Goal: Task Accomplishment & Management: Complete application form

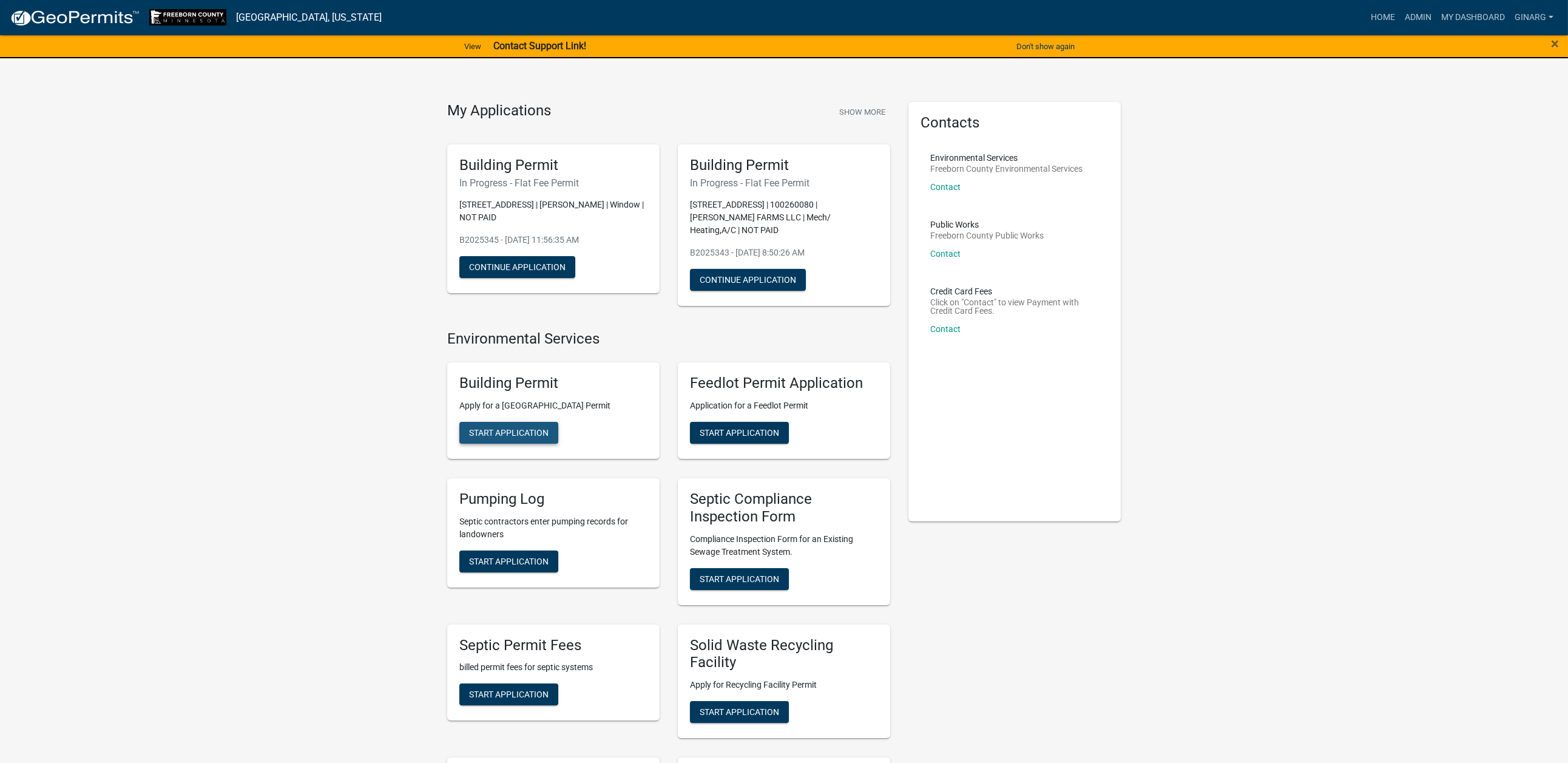
click at [534, 437] on span "Start Application" at bounding box center [508, 433] width 79 height 10
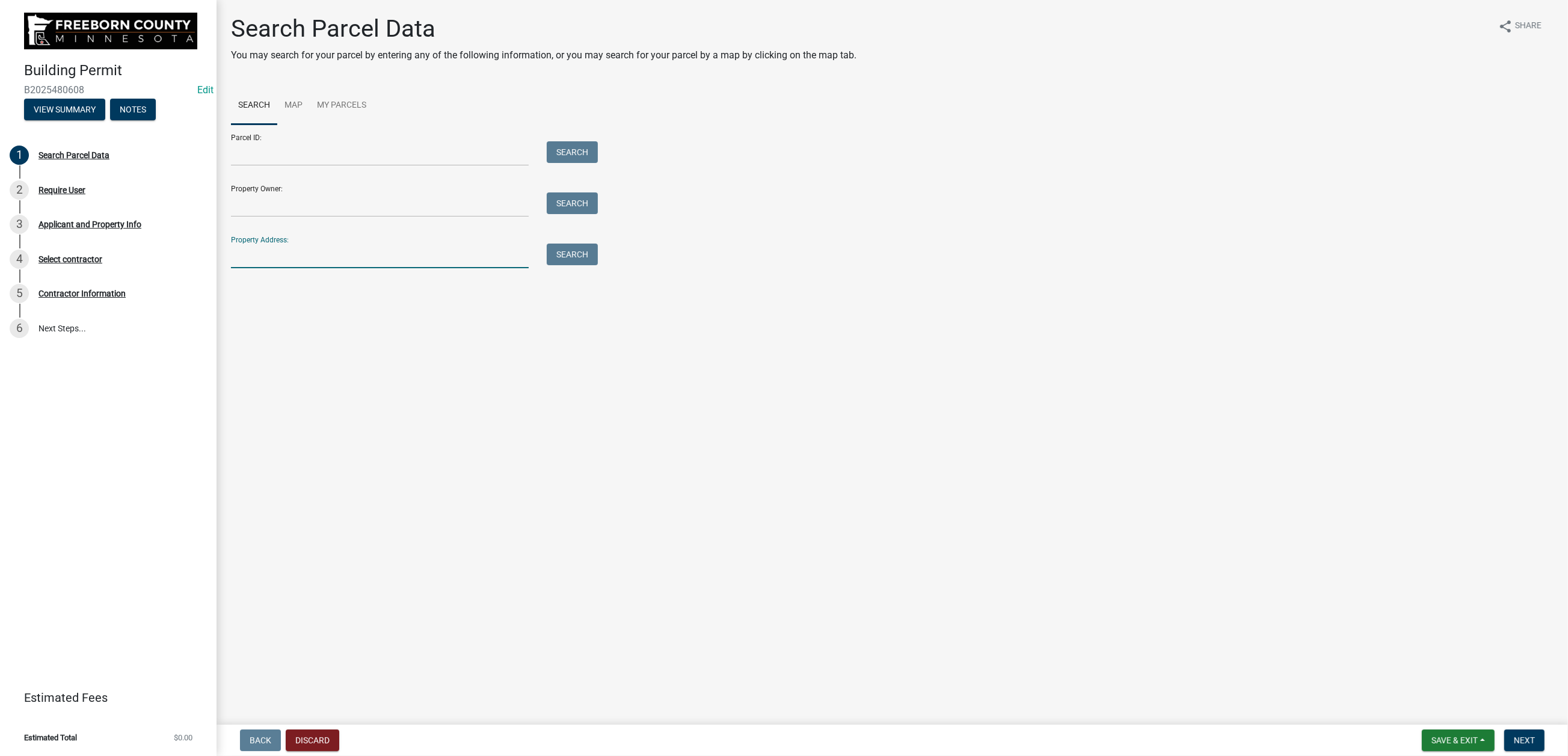
click at [272, 268] on input "Property Address:" at bounding box center [380, 256] width 298 height 25
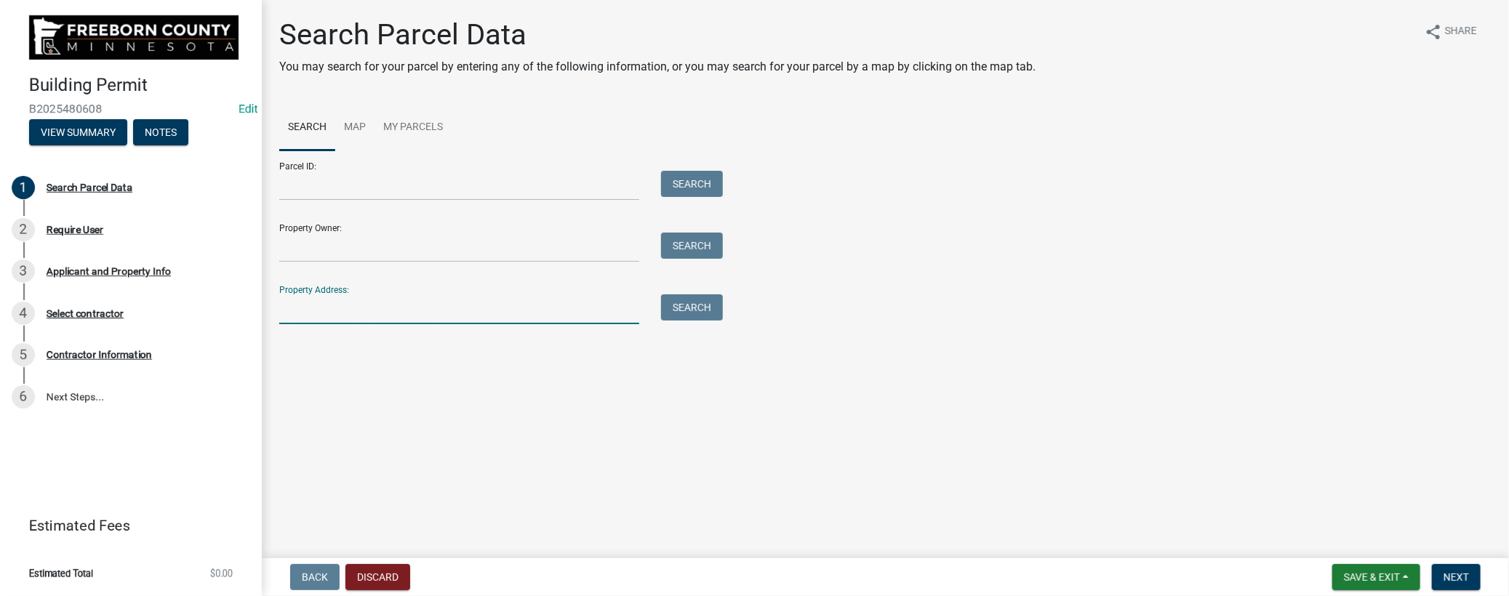
click at [337, 324] on input "Property Address:" at bounding box center [459, 309] width 360 height 30
type input "29048"
click at [709, 321] on button "Search" at bounding box center [692, 307] width 62 height 26
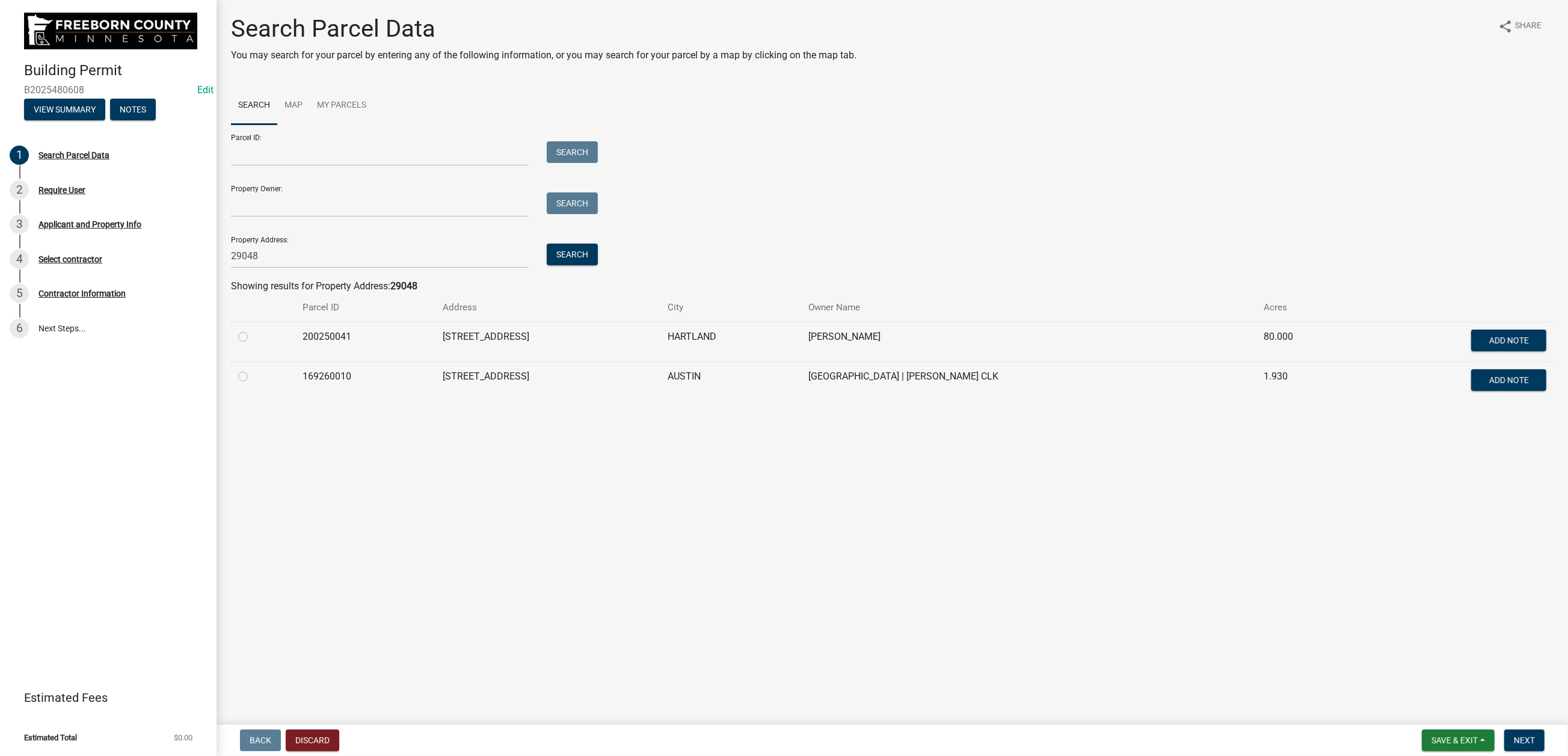
click at [252, 369] on label at bounding box center [252, 369] width 0 height 0
click at [255, 377] on input "radio" at bounding box center [256, 372] width 7 height 7
radio input "true"
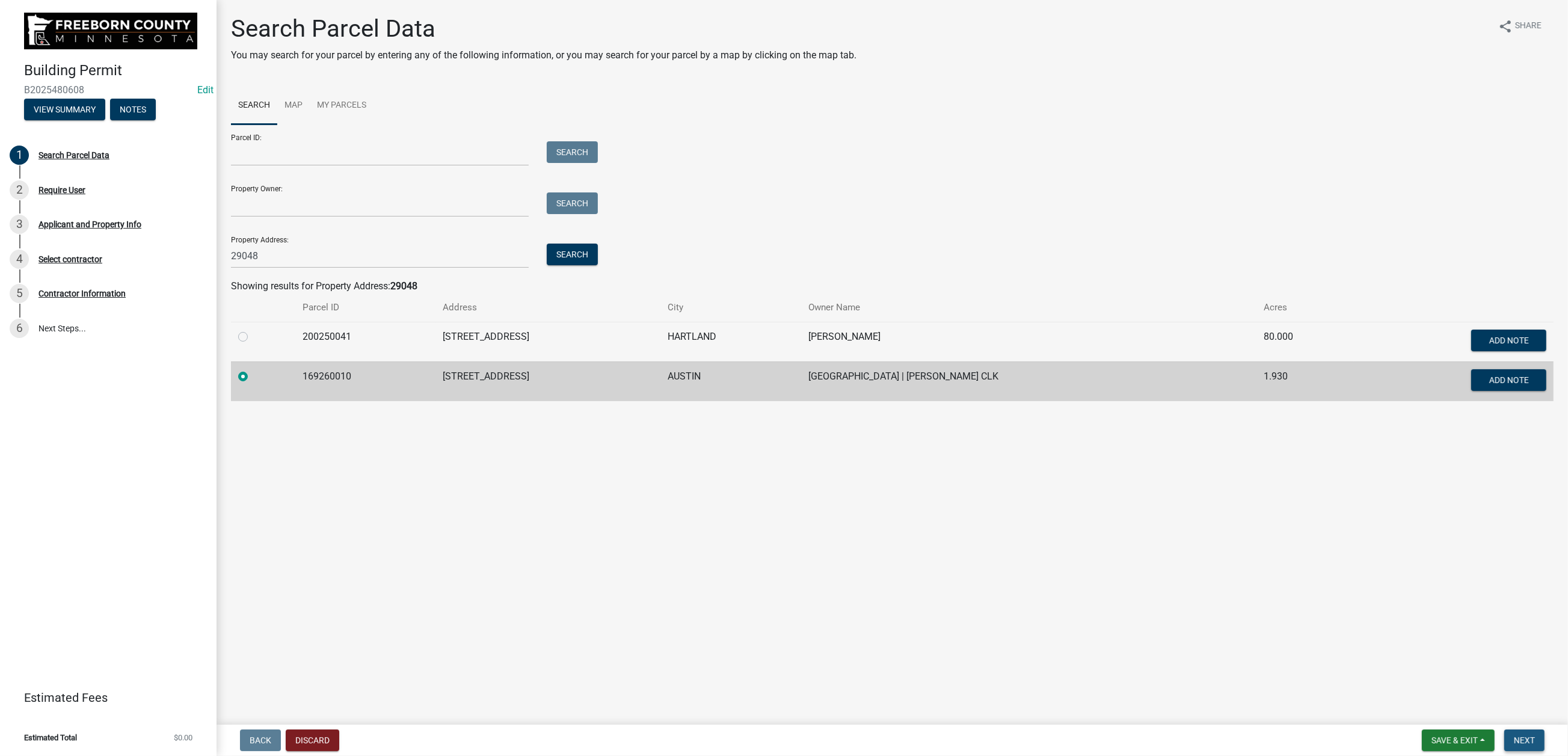
click at [1291, 607] on span "Next" at bounding box center [1524, 740] width 21 height 10
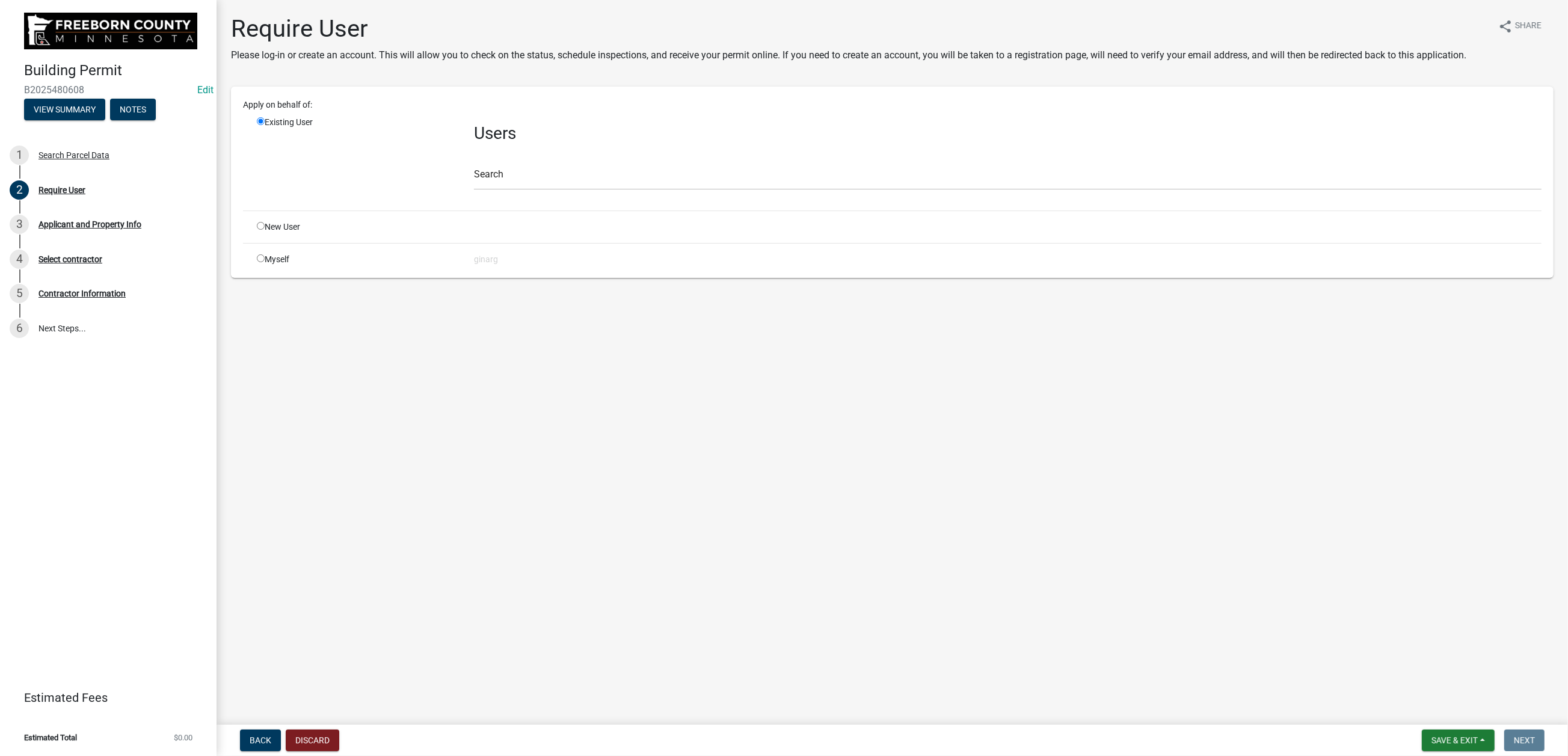
click at [265, 262] on input "radio" at bounding box center [260, 258] width 7 height 7
radio input "true"
radio input "false"
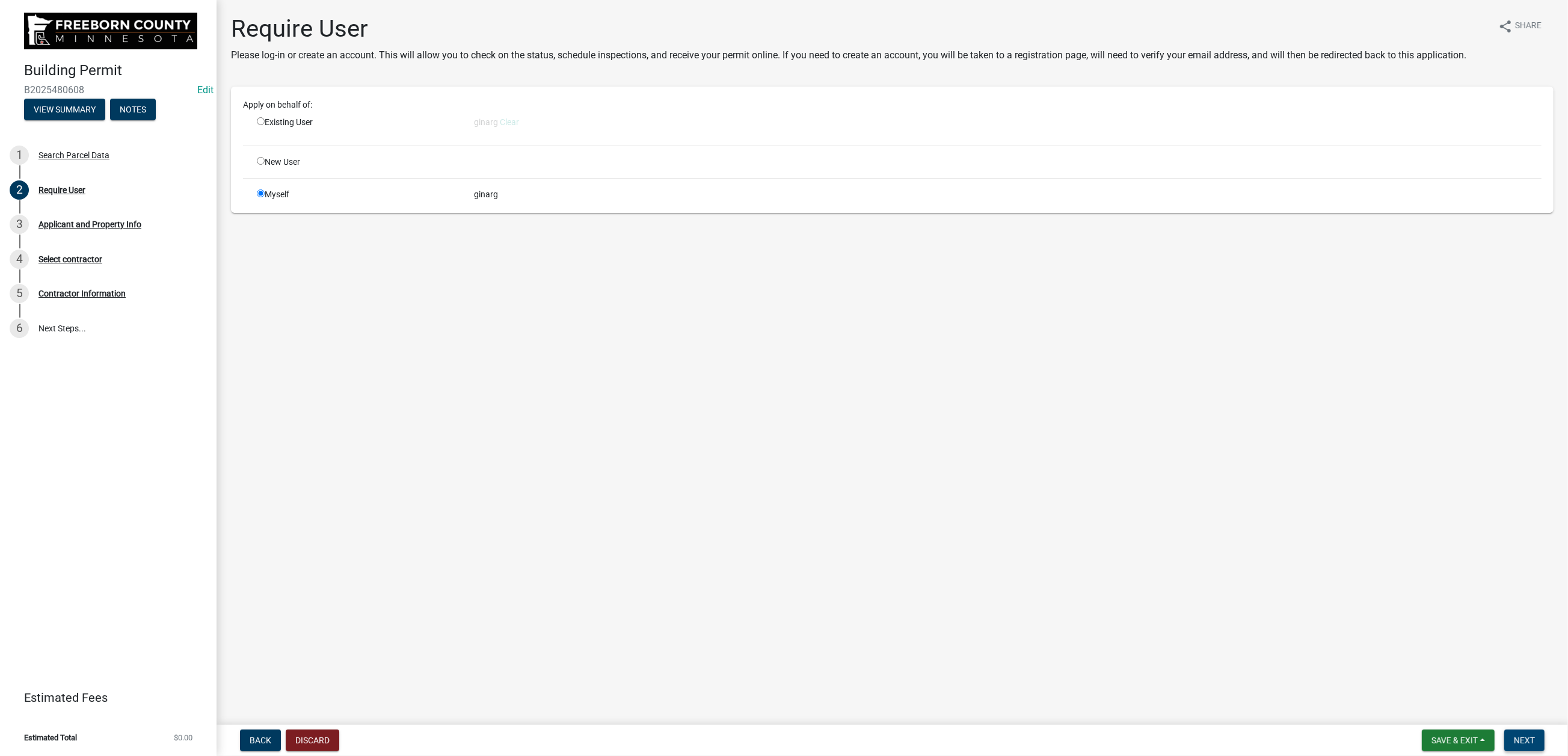
click at [1291, 607] on span "Next" at bounding box center [1524, 740] width 21 height 10
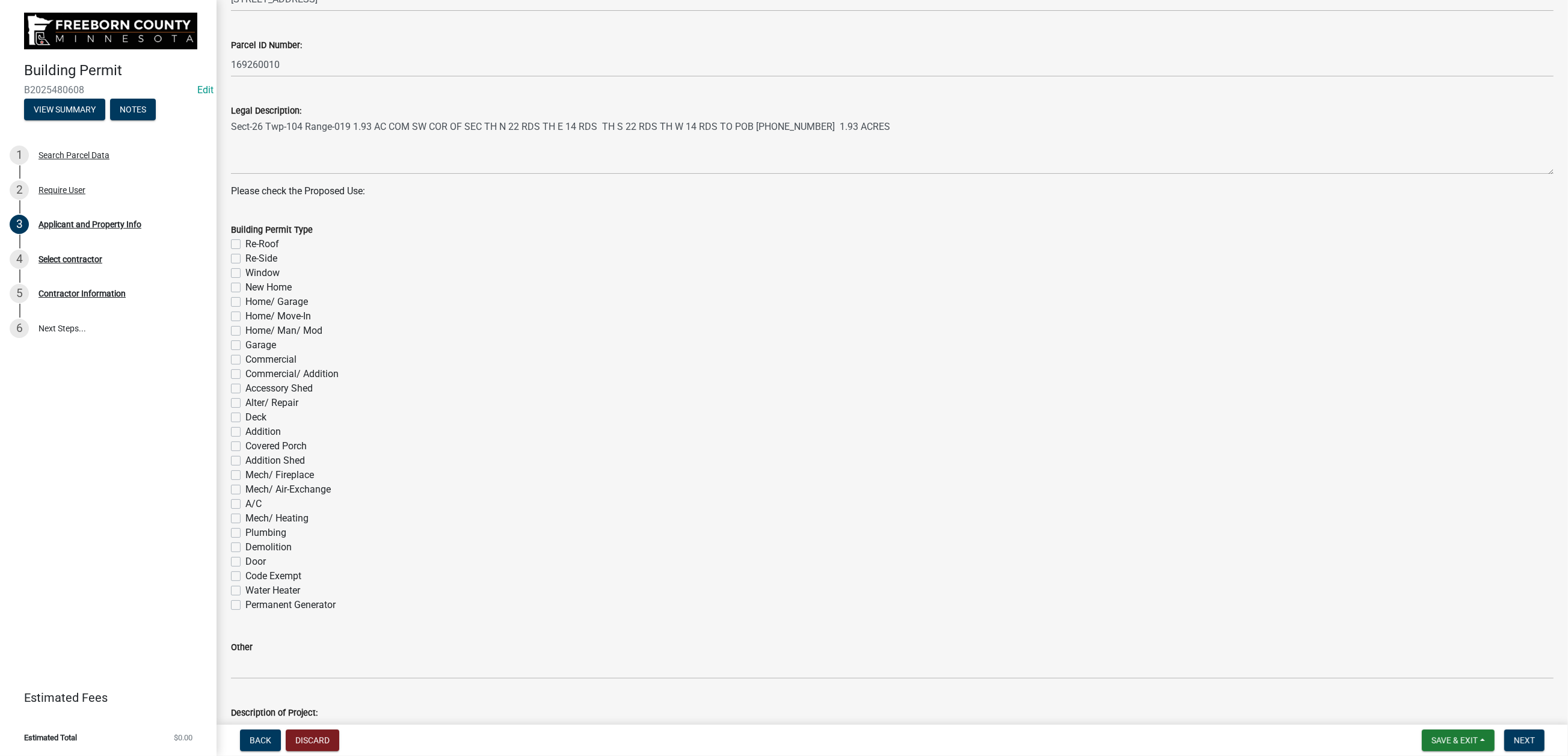
scroll to position [451, 0]
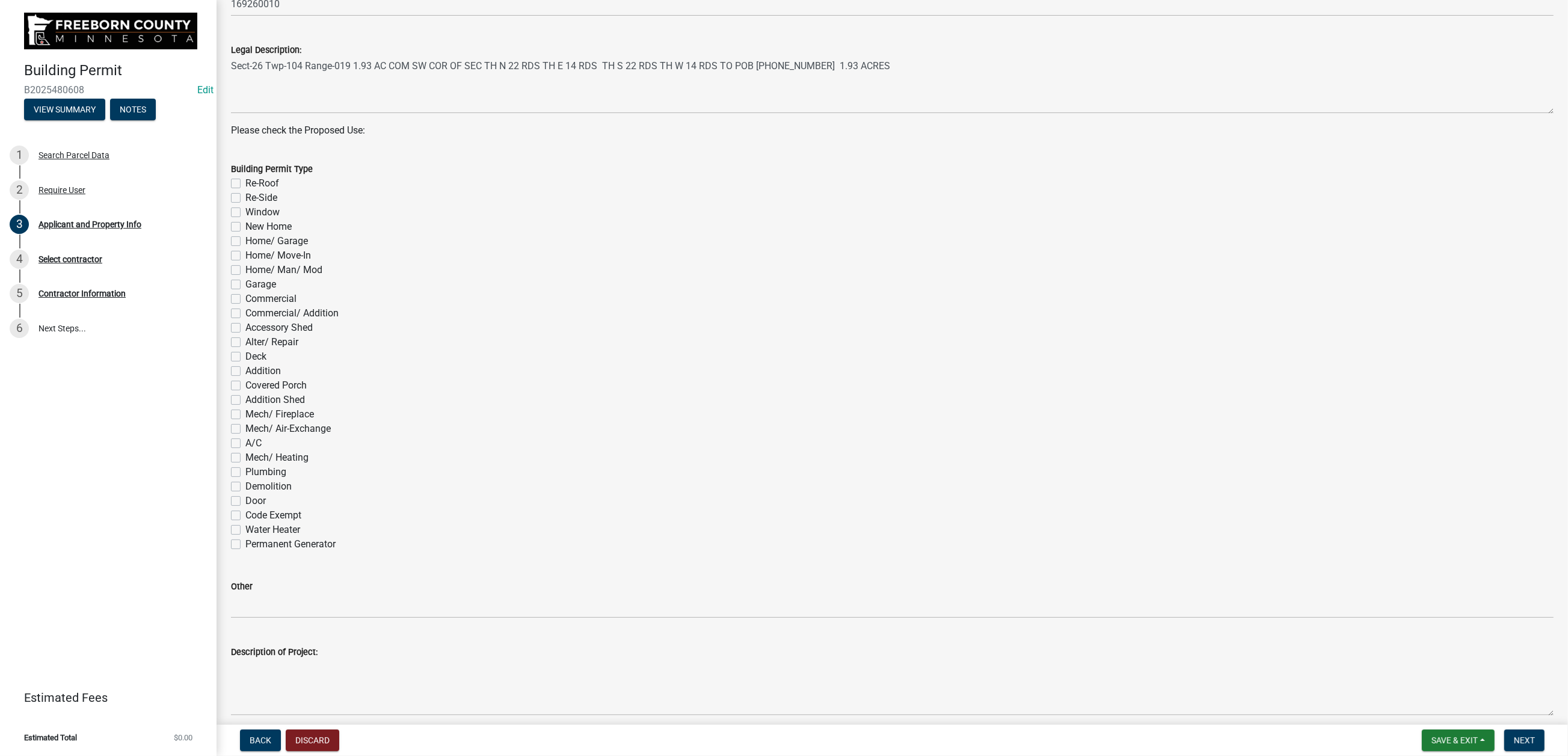
click at [248, 190] on div "Re-Roof" at bounding box center [892, 183] width 1323 height 14
click at [246, 190] on label "Re-Roof" at bounding box center [262, 183] width 34 height 14
click at [246, 184] on input "Re-Roof" at bounding box center [249, 179] width 7 height 7
checkbox input "true"
checkbox input "false"
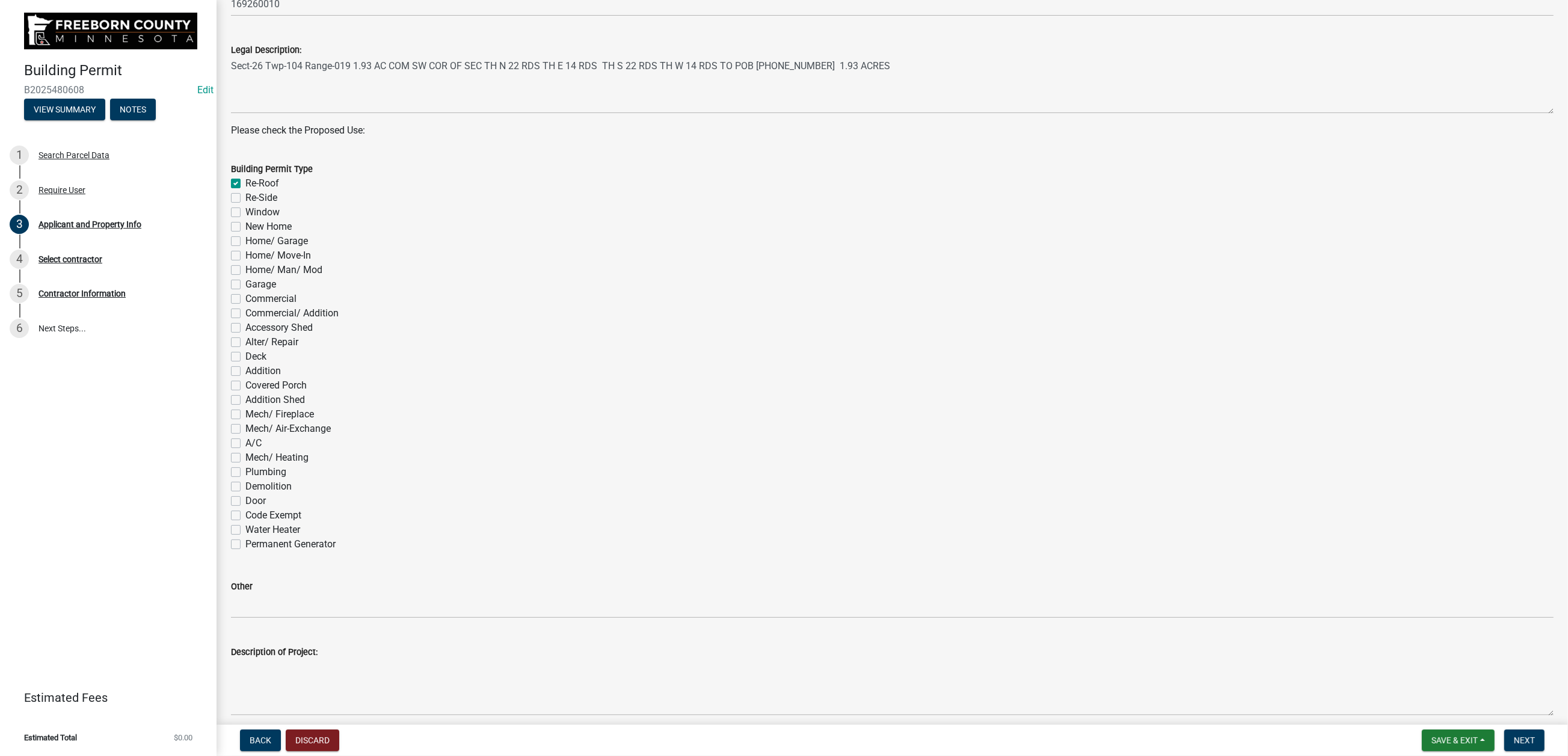
checkbox input "false"
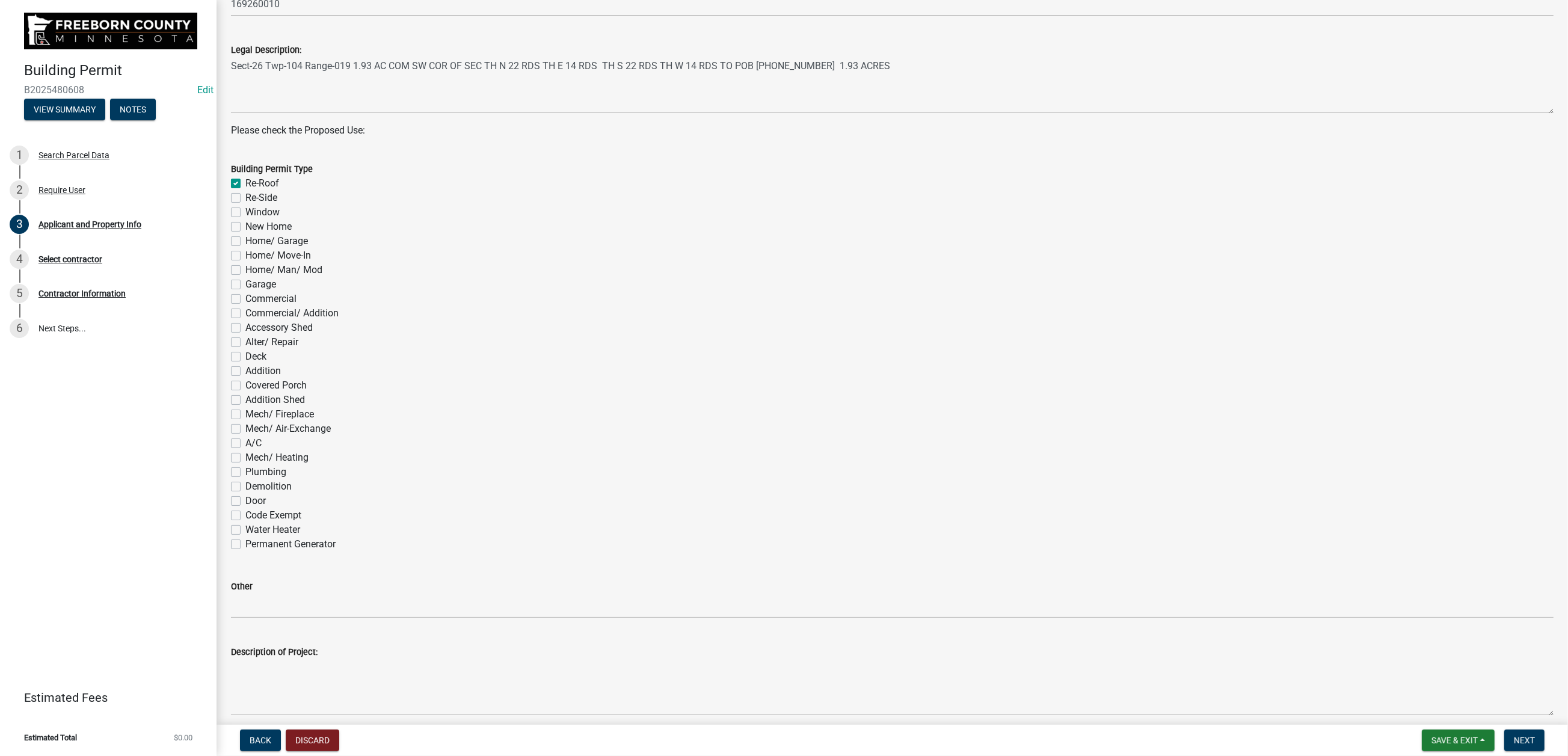
checkbox input "false"
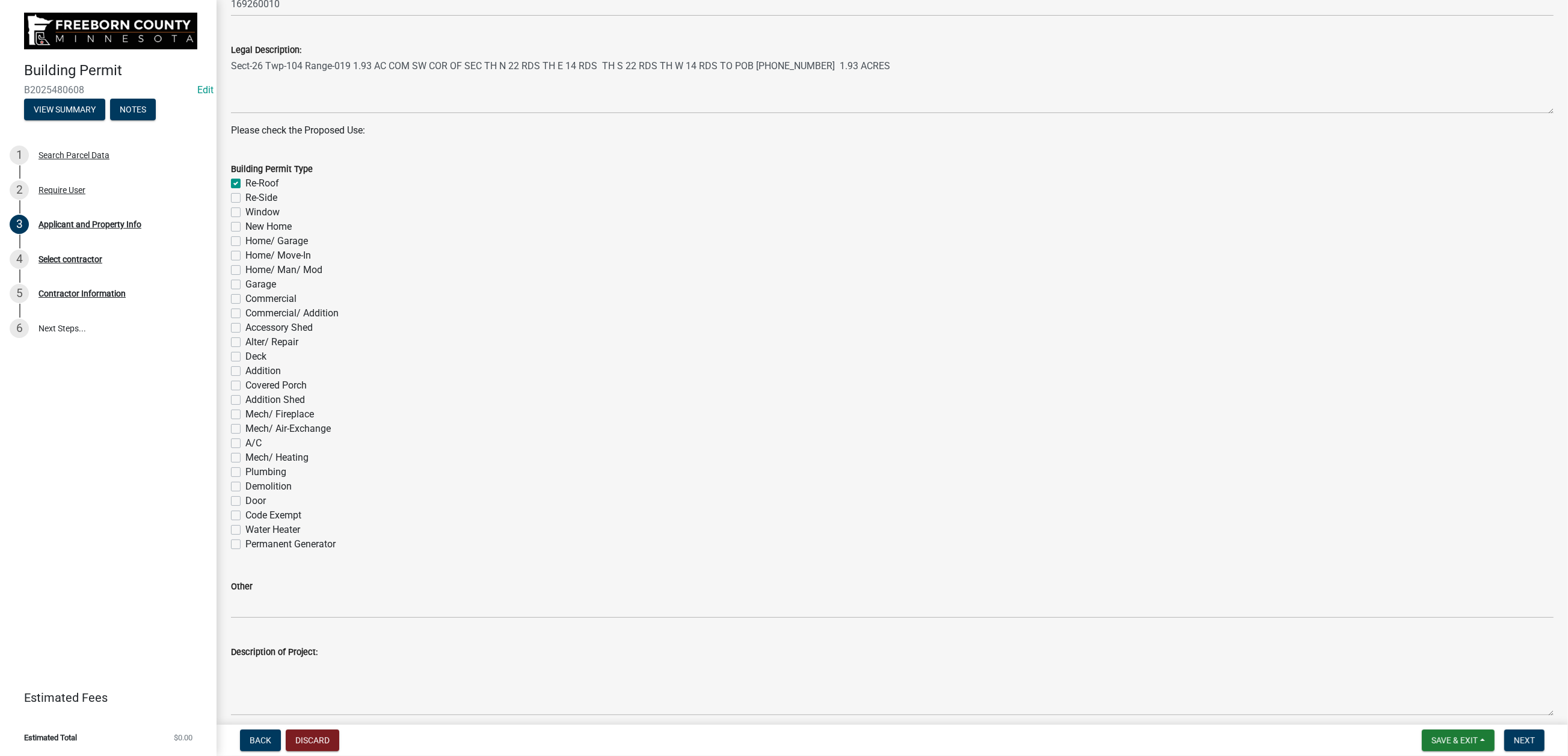
checkbox input "false"
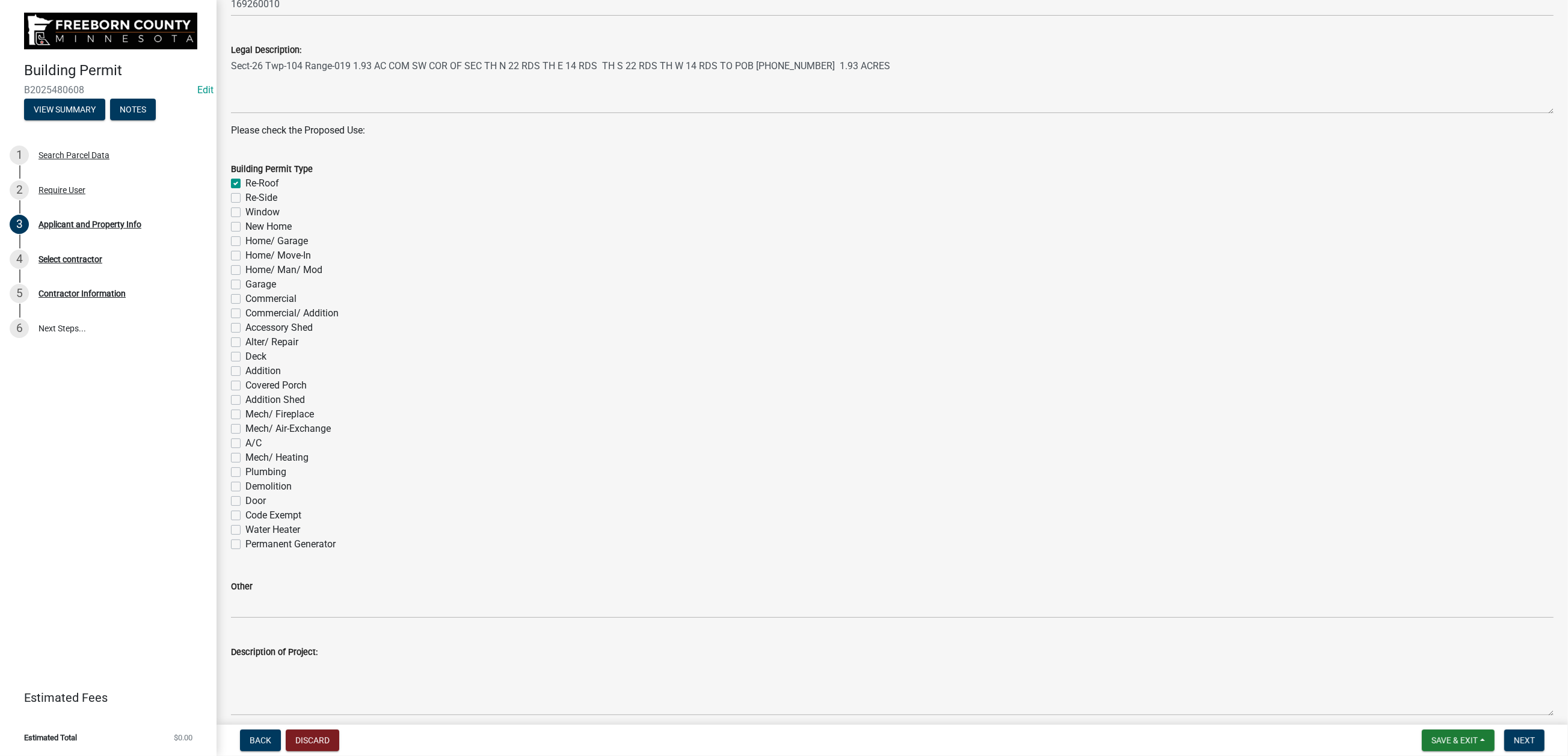
checkbox input "false"
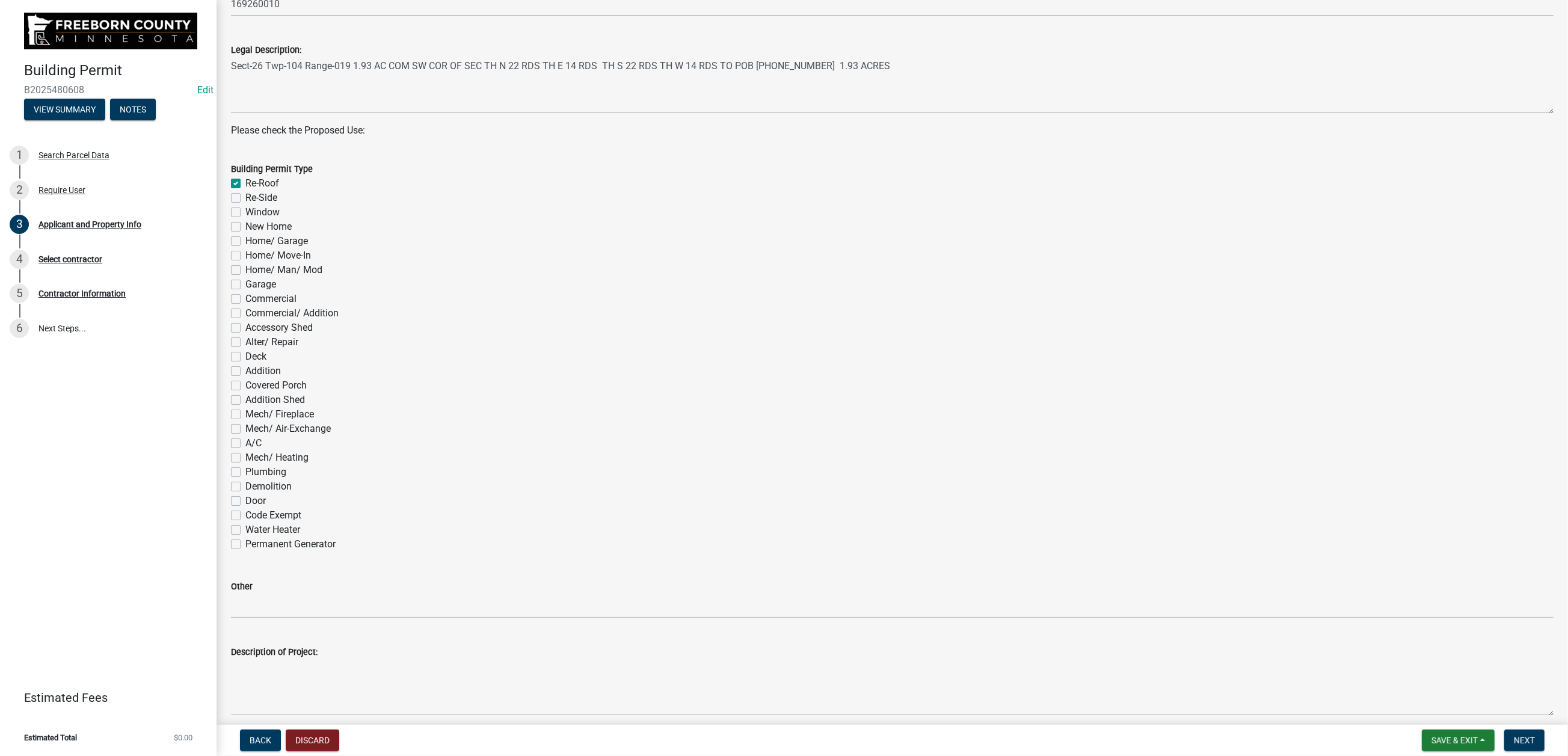
checkbox input "false"
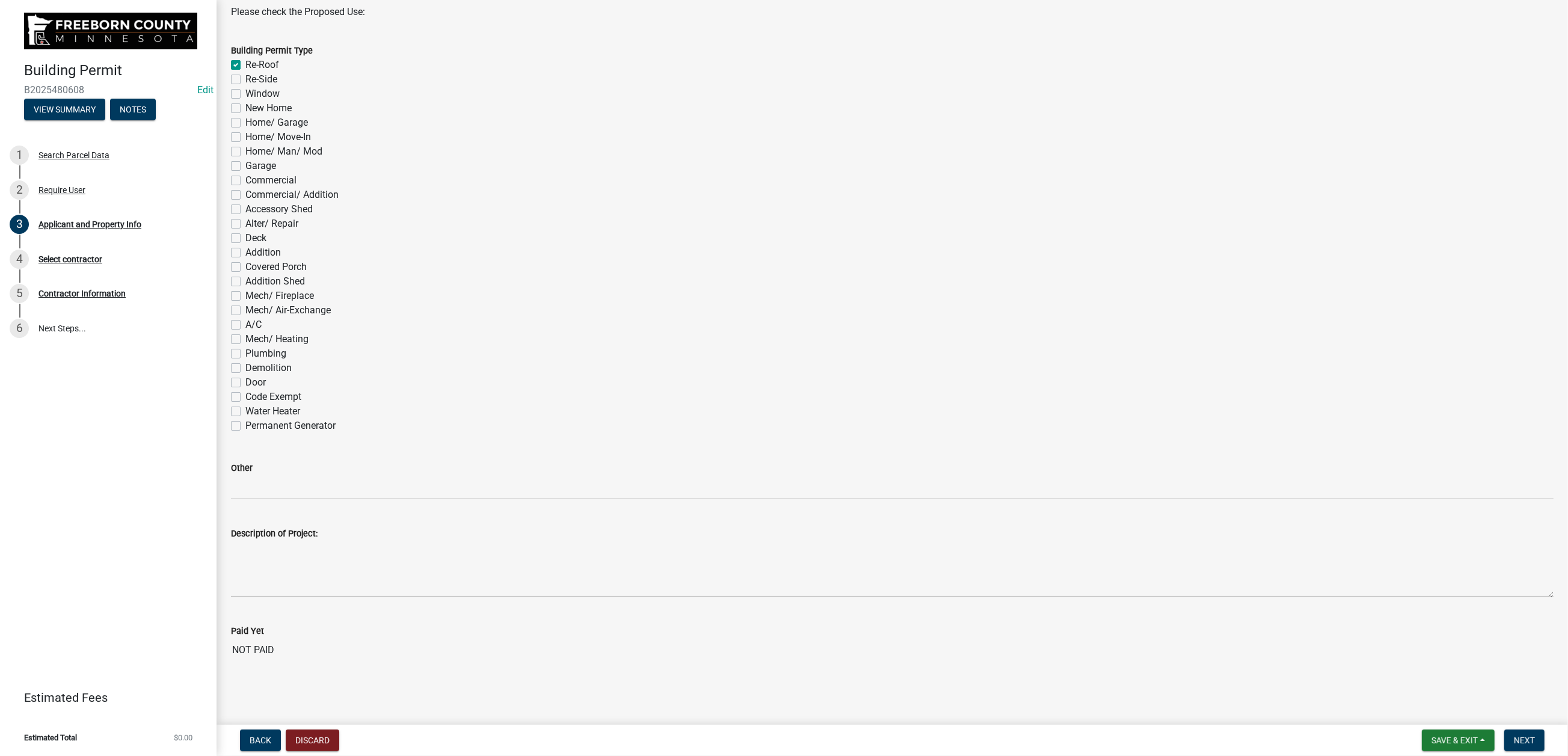
scroll to position [1083, 0]
drag, startPoint x: 1509, startPoint y: 730, endPoint x: 1493, endPoint y: 723, distance: 17.5
click at [1291, 607] on span "Next" at bounding box center [1524, 740] width 21 height 10
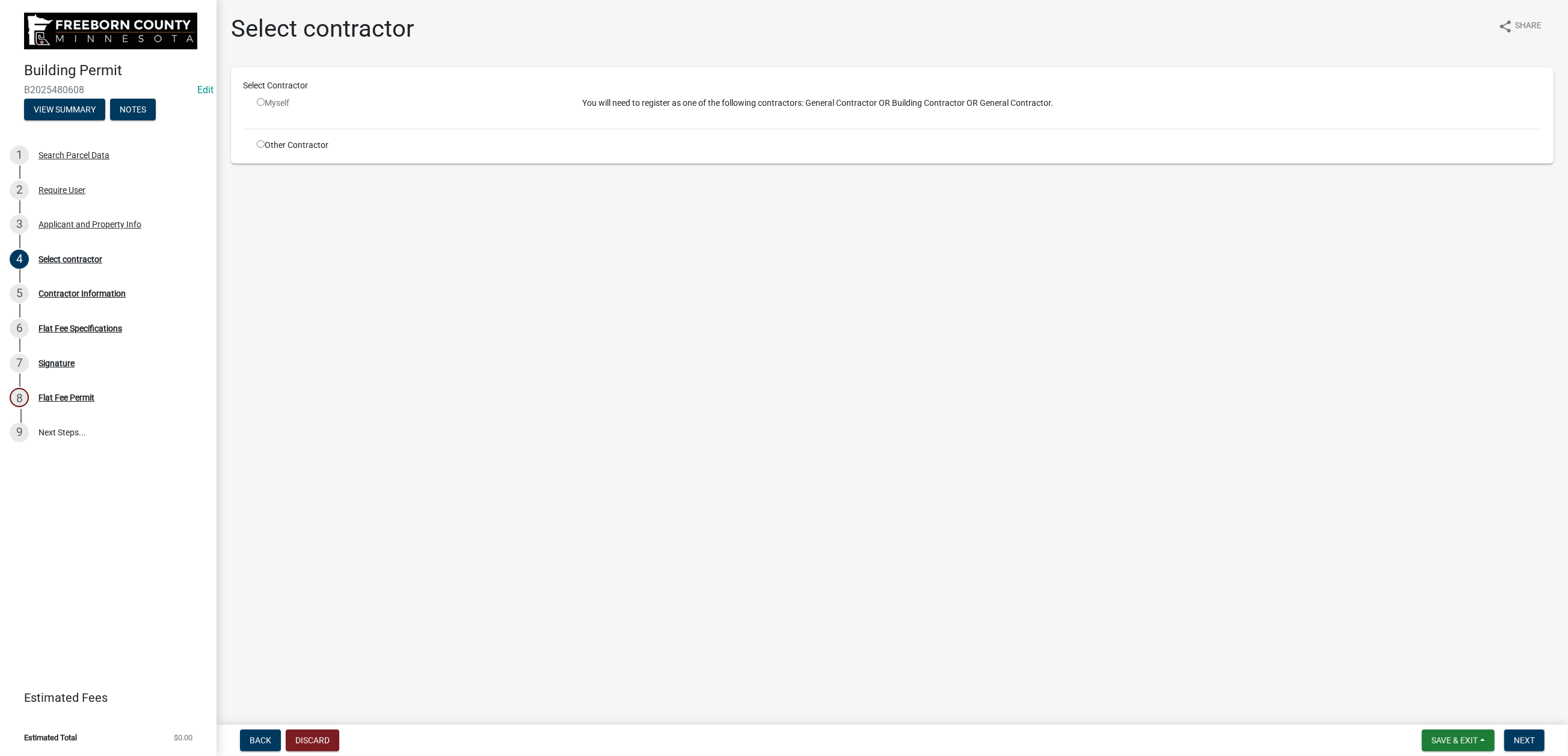
click at [265, 148] on input "radio" at bounding box center [260, 143] width 7 height 7
radio input "true"
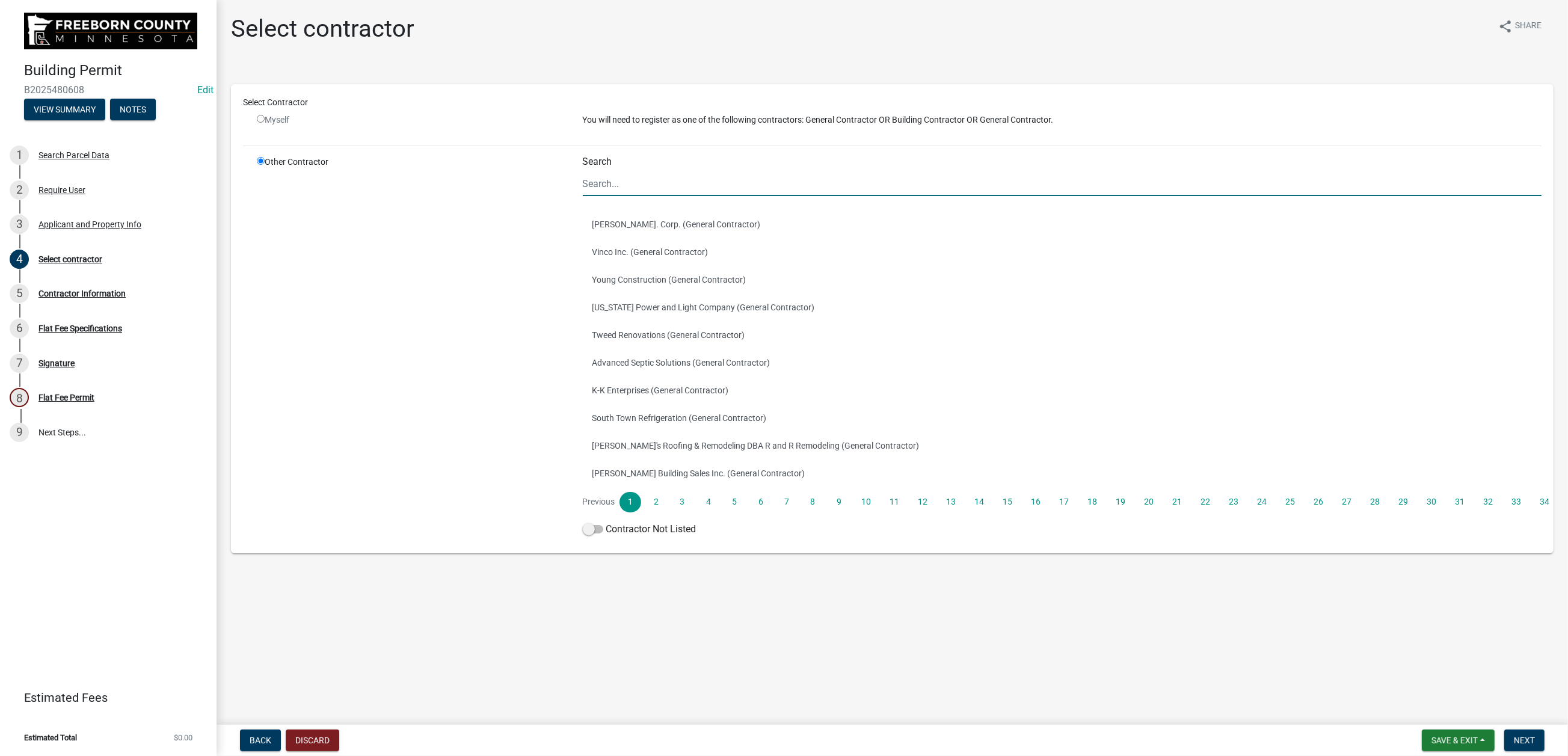
click at [665, 196] on input "Search" at bounding box center [1062, 184] width 960 height 25
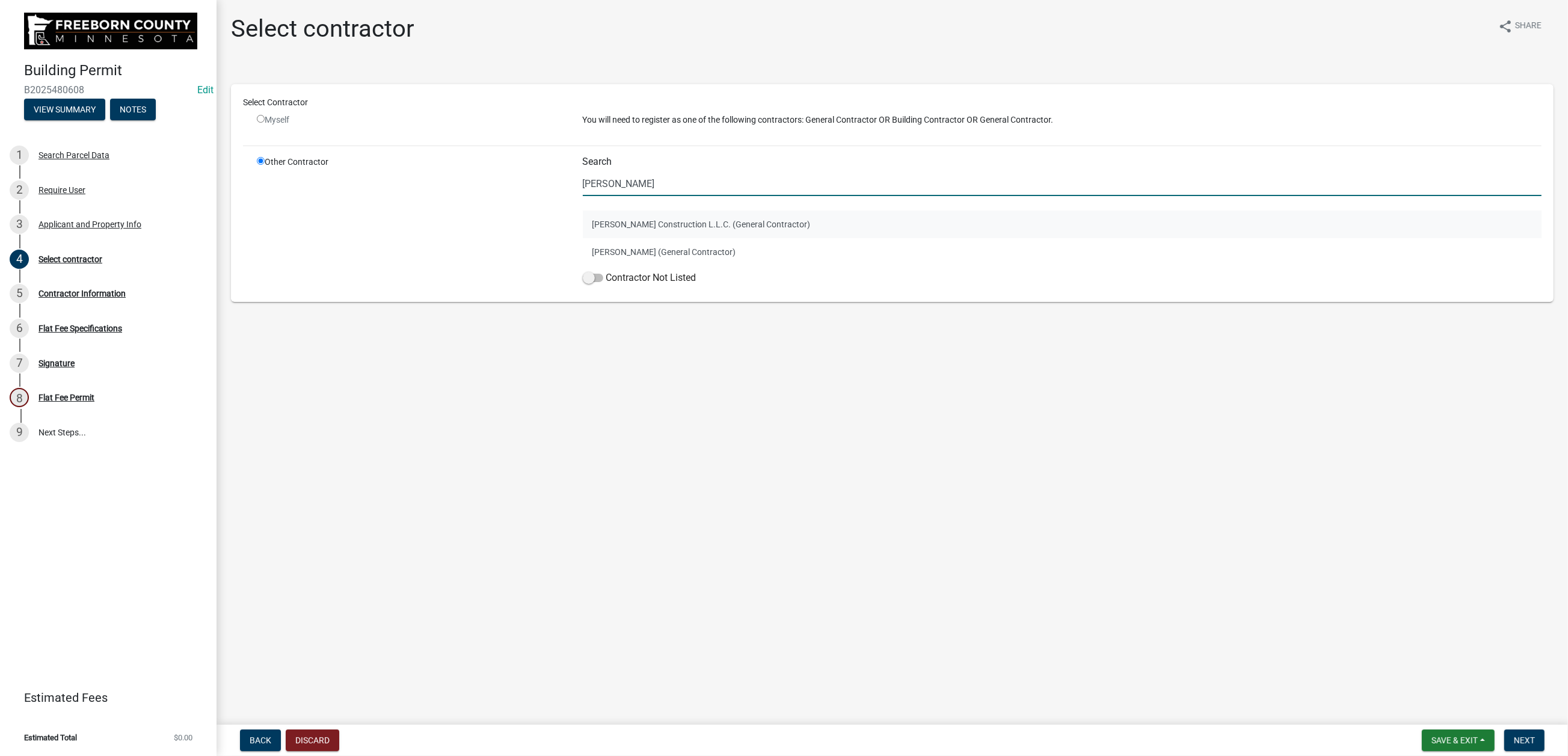
type input "[PERSON_NAME]"
click at [676, 238] on button "[PERSON_NAME] Construction L.L.C. (General Contractor)" at bounding box center [1062, 223] width 960 height 27
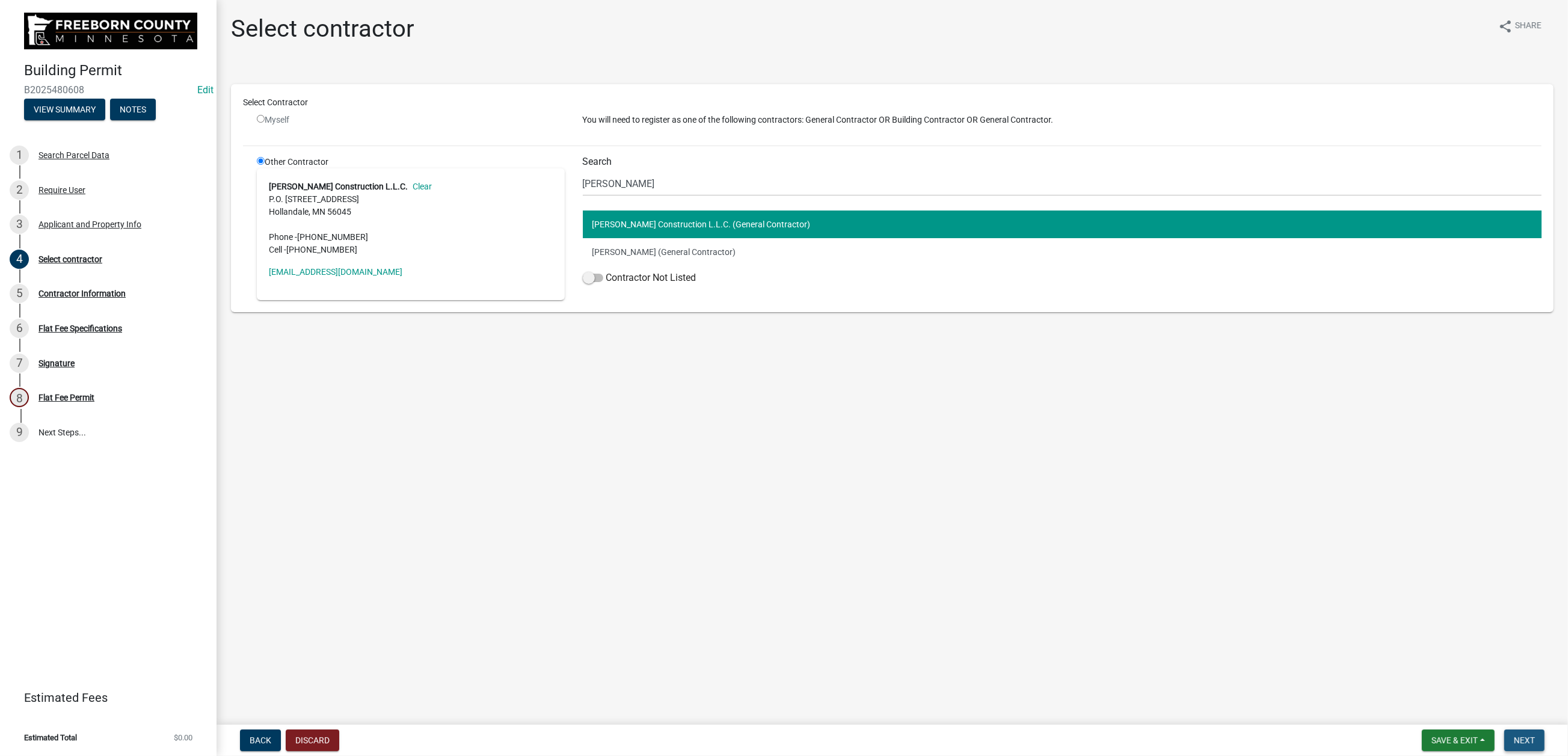
click at [1291, 607] on span "Next" at bounding box center [1524, 740] width 21 height 10
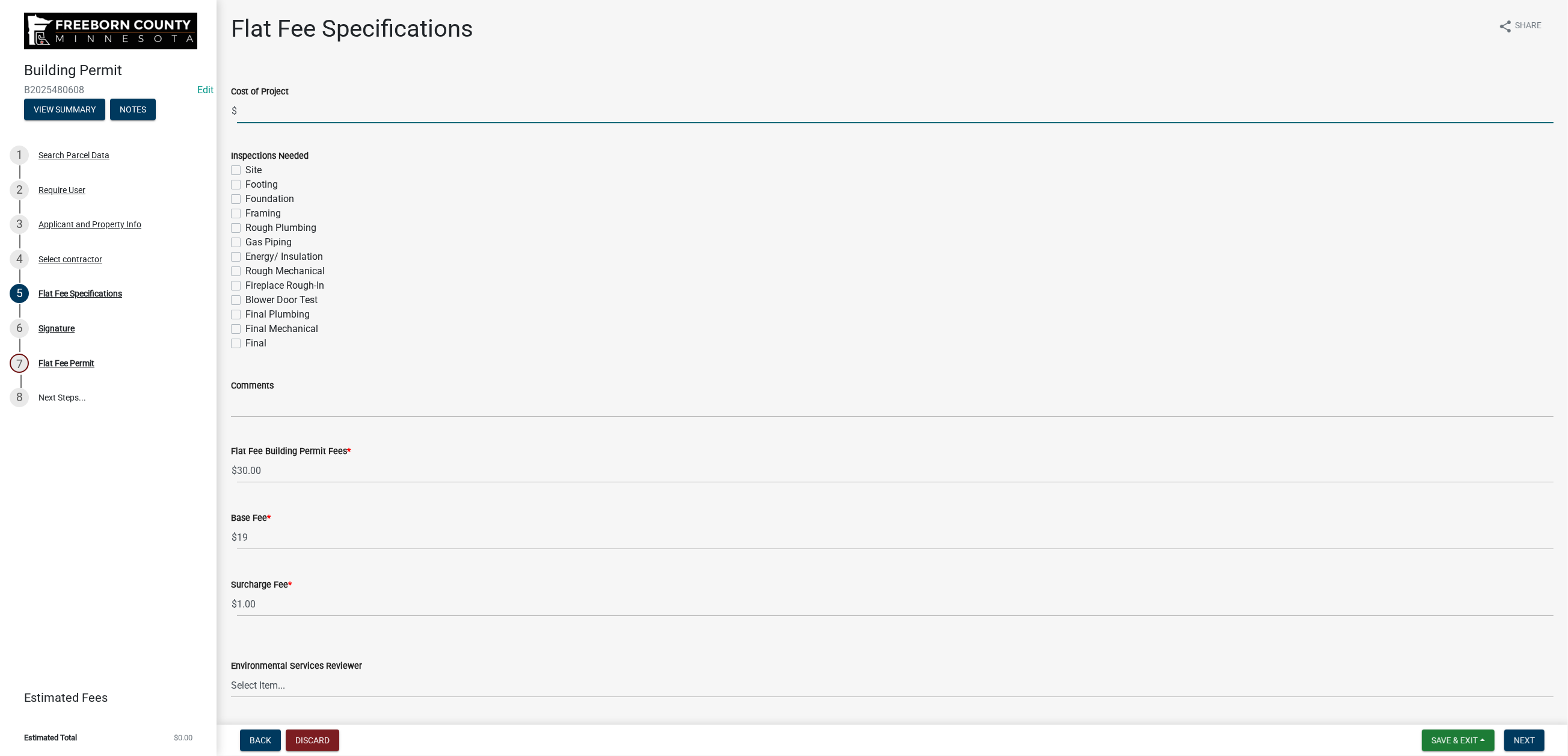
click at [273, 123] on input "text" at bounding box center [894, 111] width 1316 height 25
type input "14000"
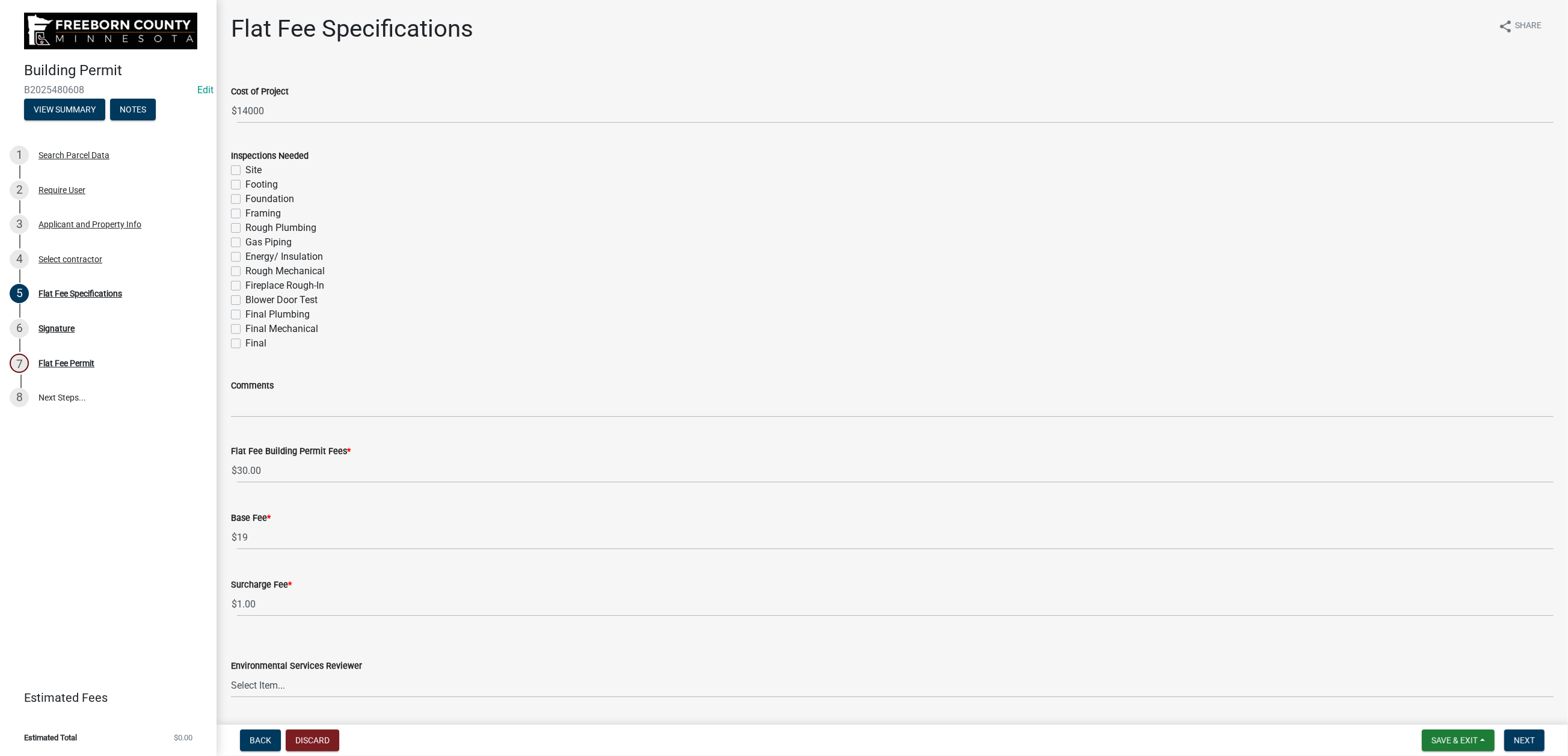
click at [252, 351] on div "Final" at bounding box center [892, 342] width 1323 height 14
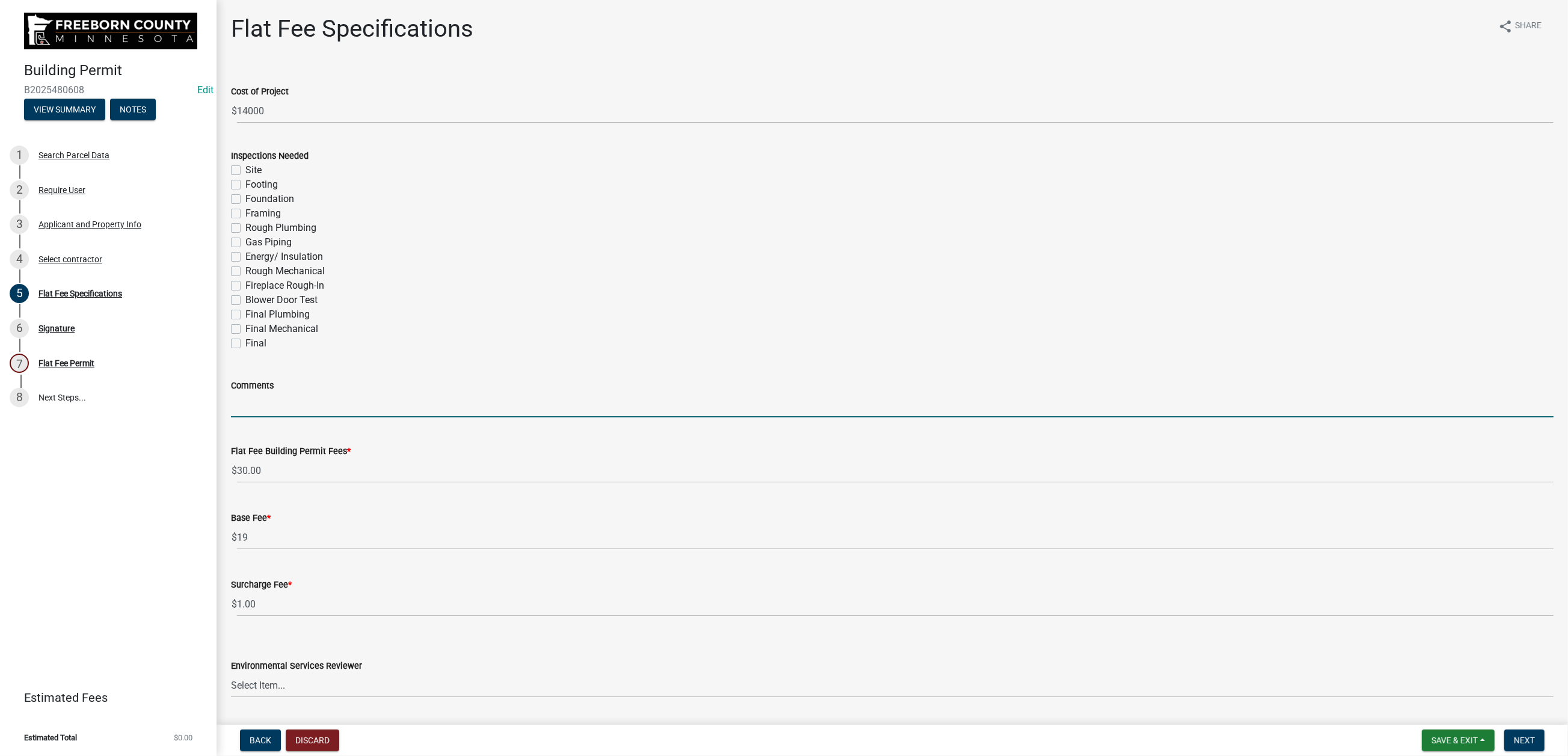
click at [282, 418] on input "Comments" at bounding box center [892, 405] width 1323 height 25
type input "shingling"
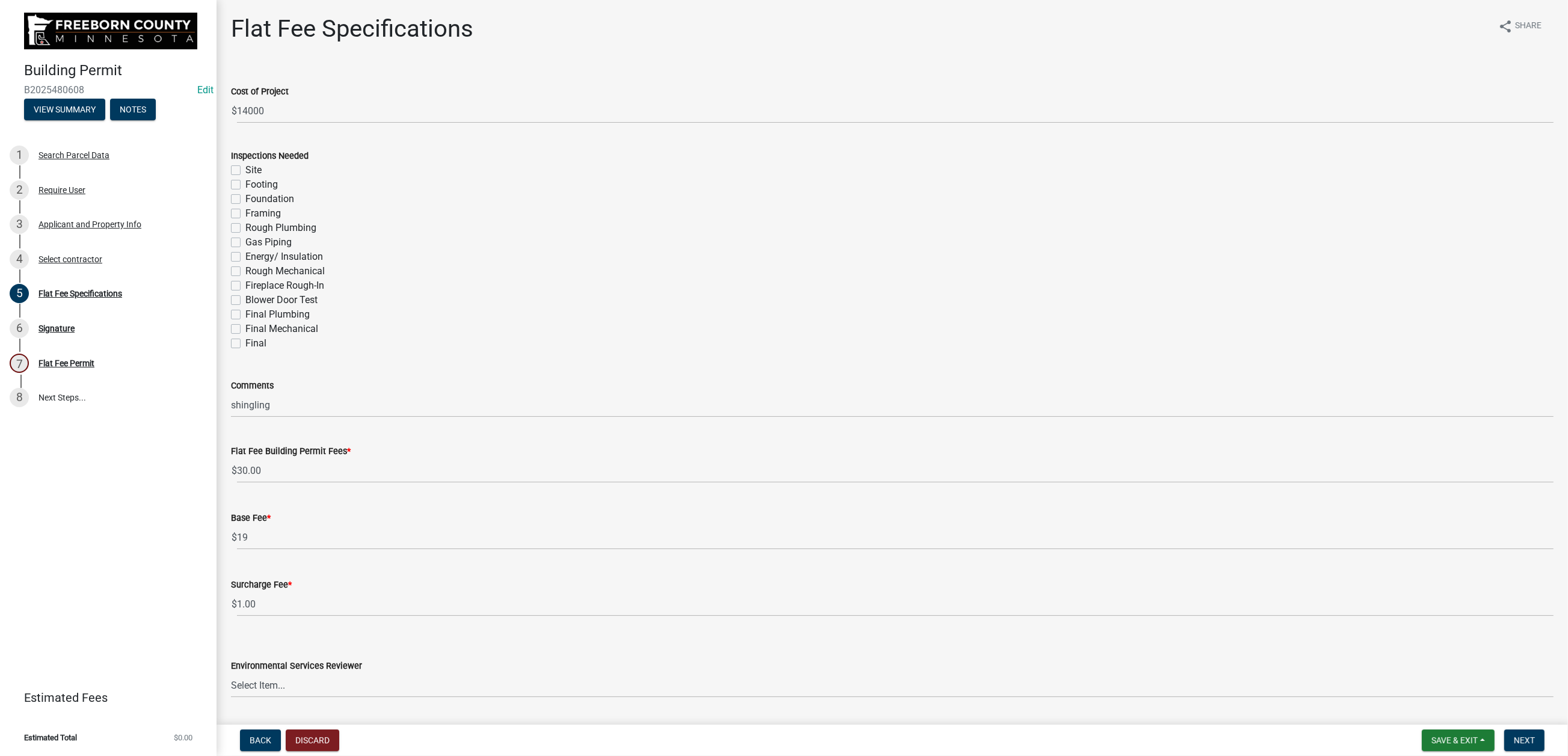
click at [816, 221] on div "Framing" at bounding box center [892, 213] width 1323 height 14
click at [246, 351] on label "Final" at bounding box center [256, 342] width 21 height 14
click at [246, 344] on input "Final" at bounding box center [249, 339] width 7 height 7
checkbox input "true"
checkbox input "false"
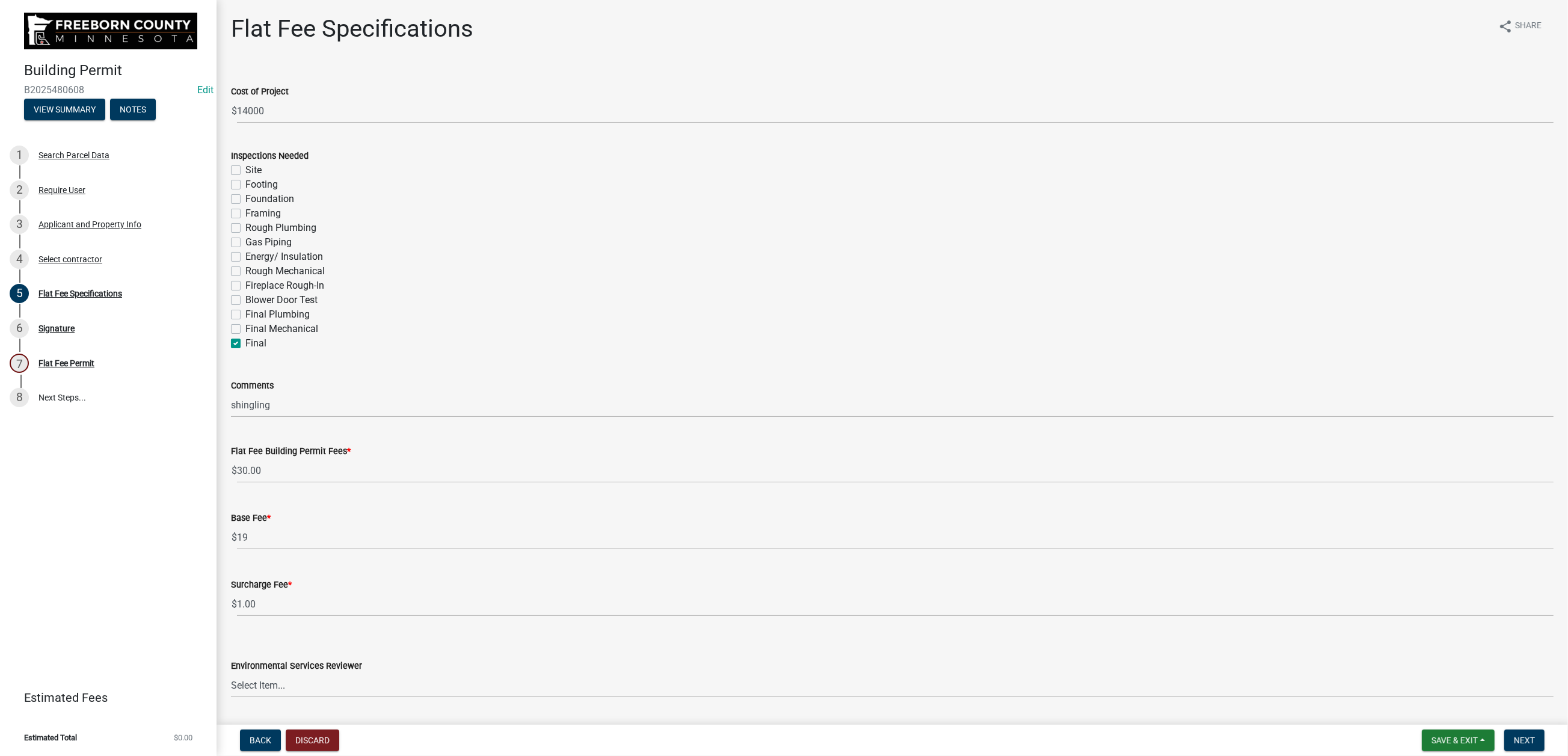
checkbox input "false"
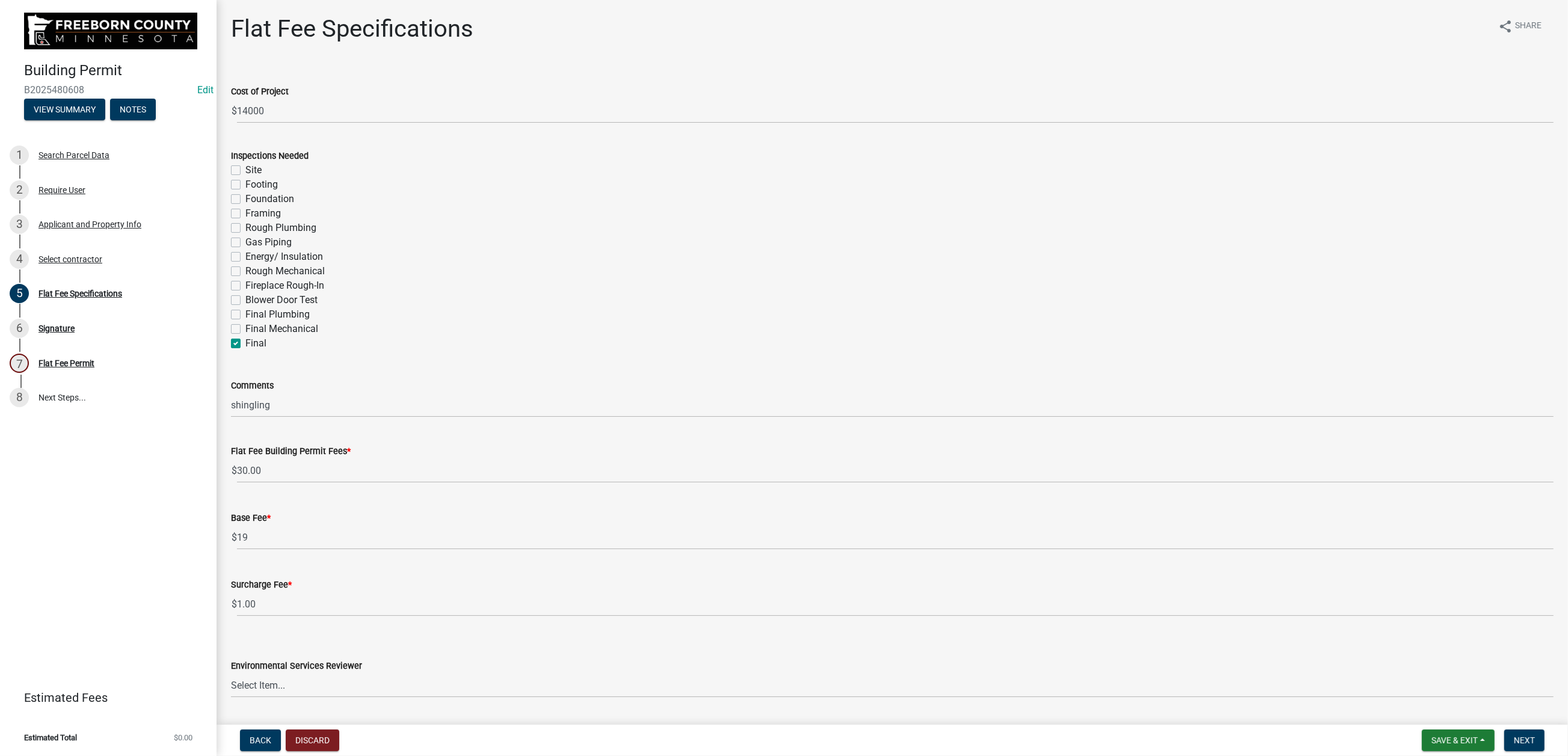
checkbox input "false"
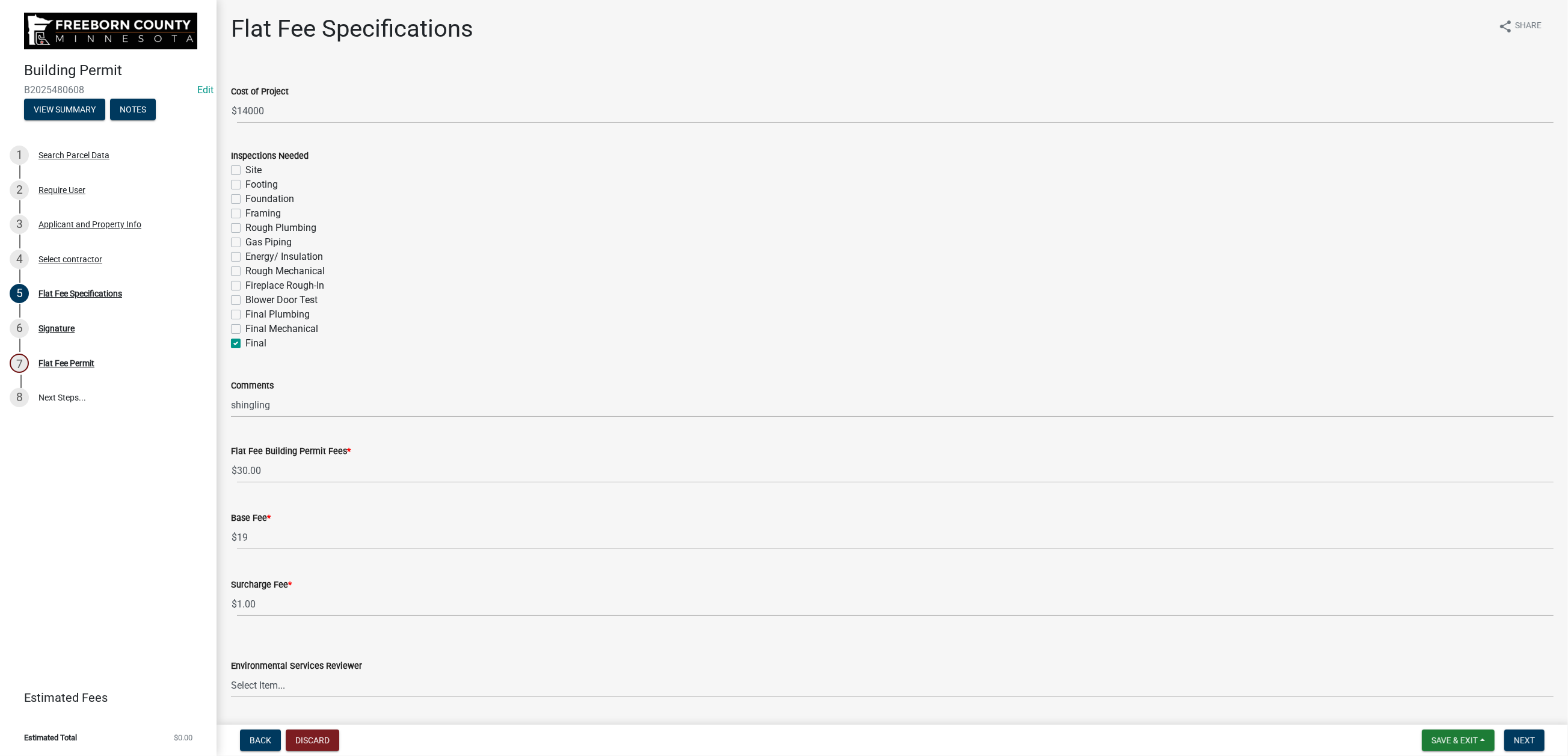
checkbox input "false"
checkbox input "true"
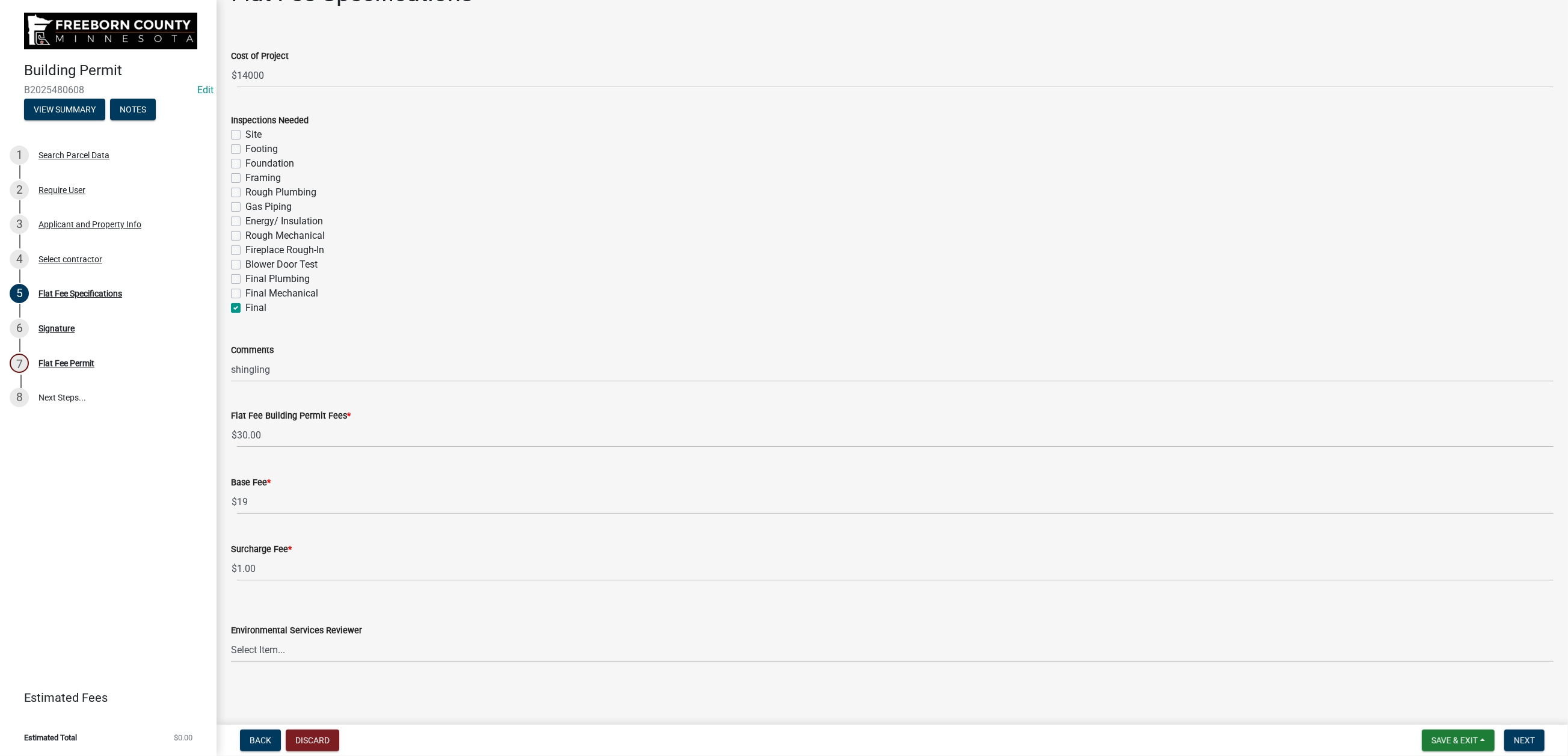
scroll to position [361, 0]
click at [625, 607] on select "Select Item... [PERSON_NAME] [PERSON_NAME] [PERSON_NAME] [PERSON_NAME] [PERSON_…" at bounding box center [892, 650] width 1323 height 25
click at [237, 607] on select "Select Item... [PERSON_NAME] [PERSON_NAME] [PERSON_NAME] [PERSON_NAME] [PERSON_…" at bounding box center [892, 650] width 1323 height 25
select select "cf5e982a-8fde-449d-bcd8-be8cdfb99374"
click at [1291, 607] on span "Next" at bounding box center [1524, 740] width 21 height 10
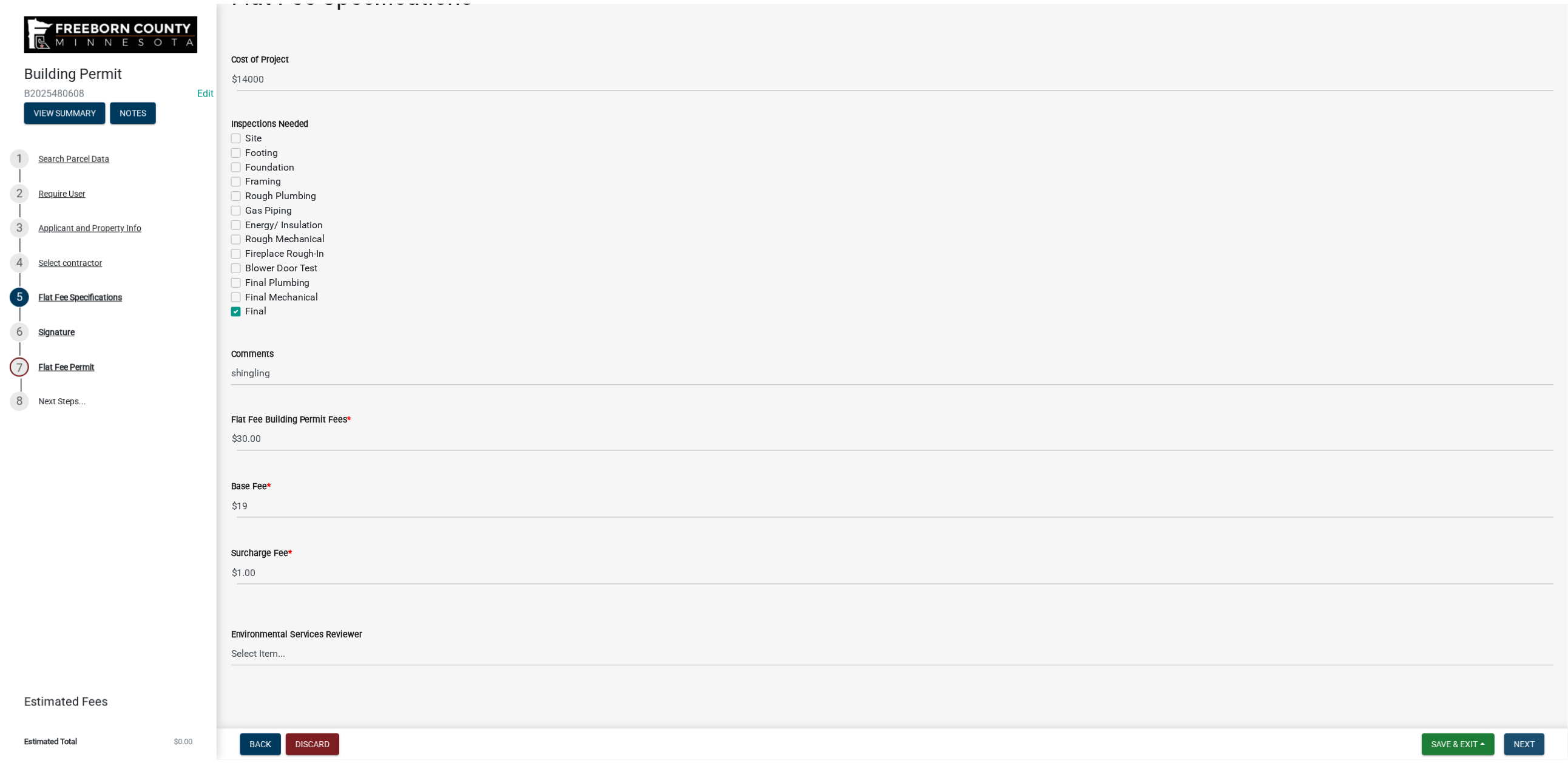
scroll to position [0, 0]
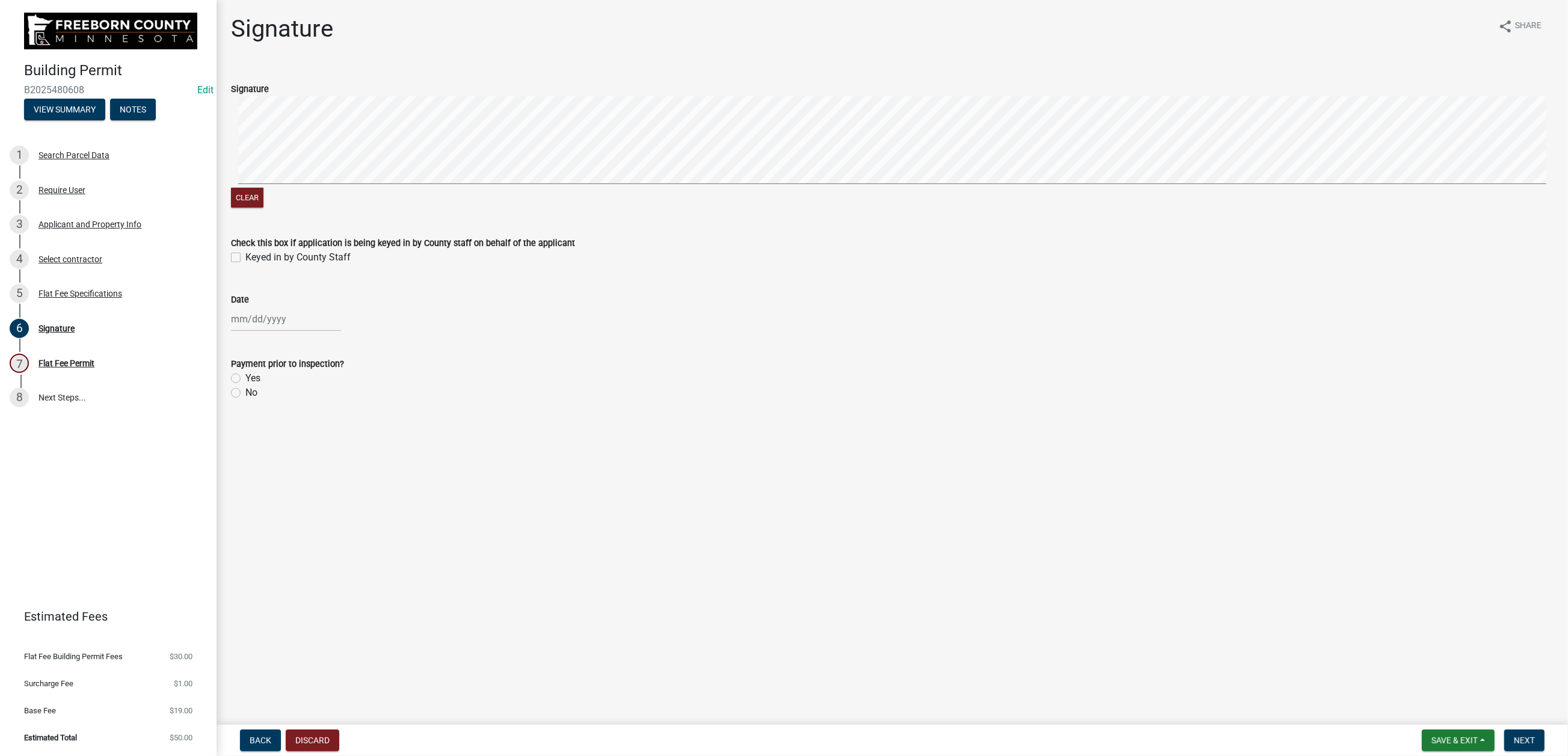
click at [246, 265] on label "Keyed in by County Staff" at bounding box center [298, 256] width 105 height 14
click at [246, 258] on input "Keyed in by County Staff" at bounding box center [249, 253] width 7 height 7
checkbox input "true"
click at [275, 332] on div at bounding box center [285, 319] width 110 height 25
select select "9"
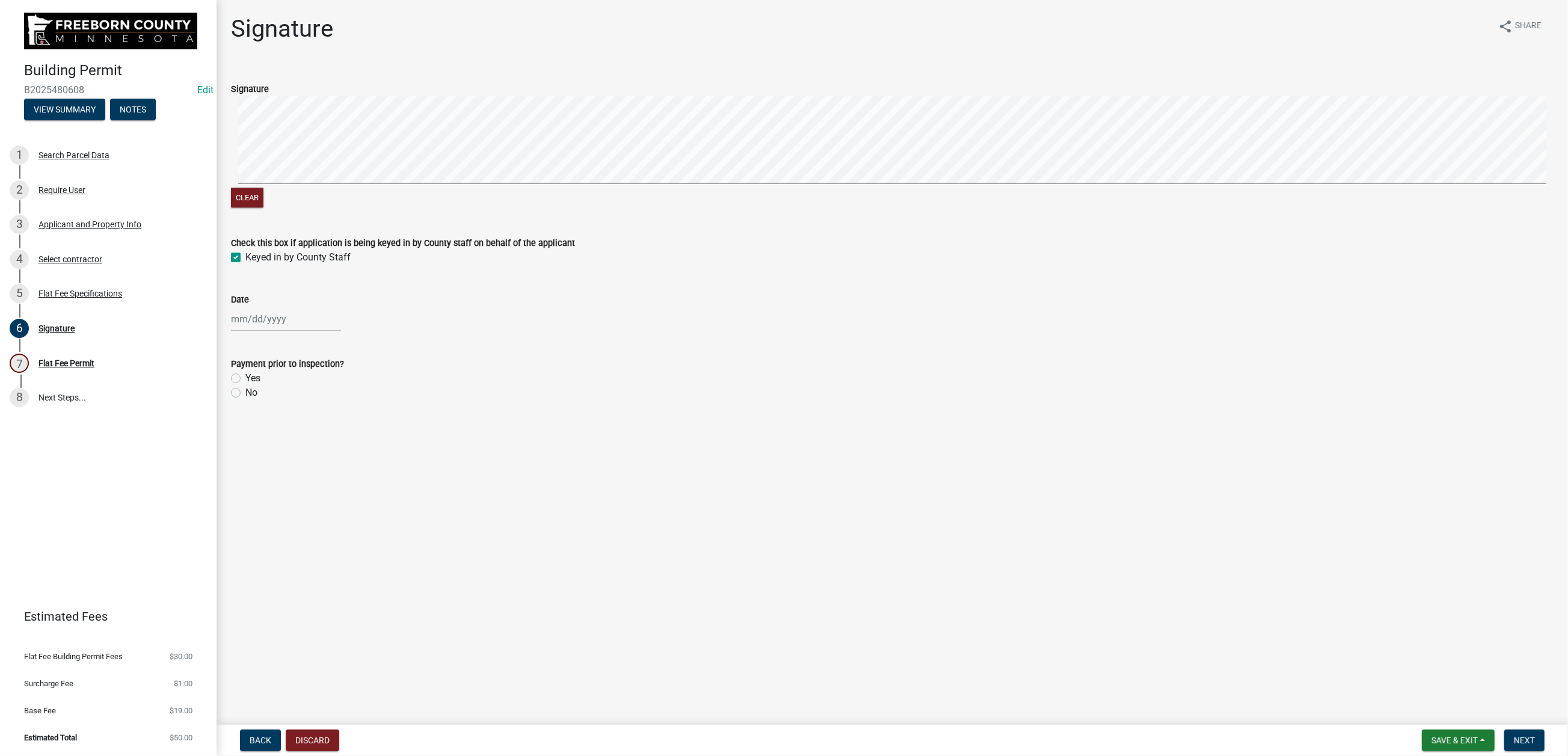
select select "2025"
click at [310, 458] on div "18" at bounding box center [300, 448] width 19 height 19
type input "[DATE]"
click at [246, 385] on label "Yes" at bounding box center [253, 378] width 15 height 14
click at [246, 379] on input "Yes" at bounding box center [249, 375] width 7 height 7
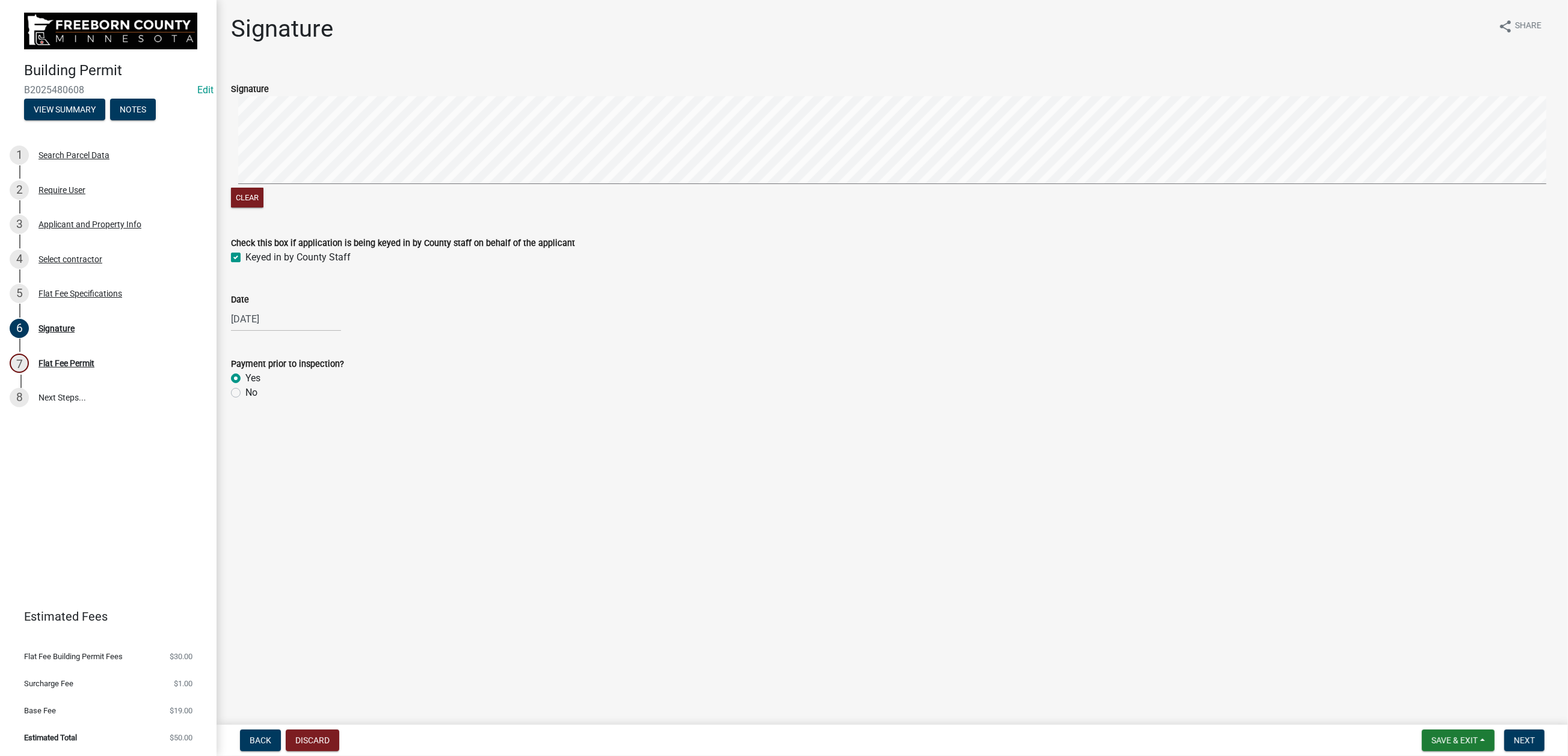
radio input "true"
click at [1291, 607] on span "Next" at bounding box center [1524, 740] width 21 height 10
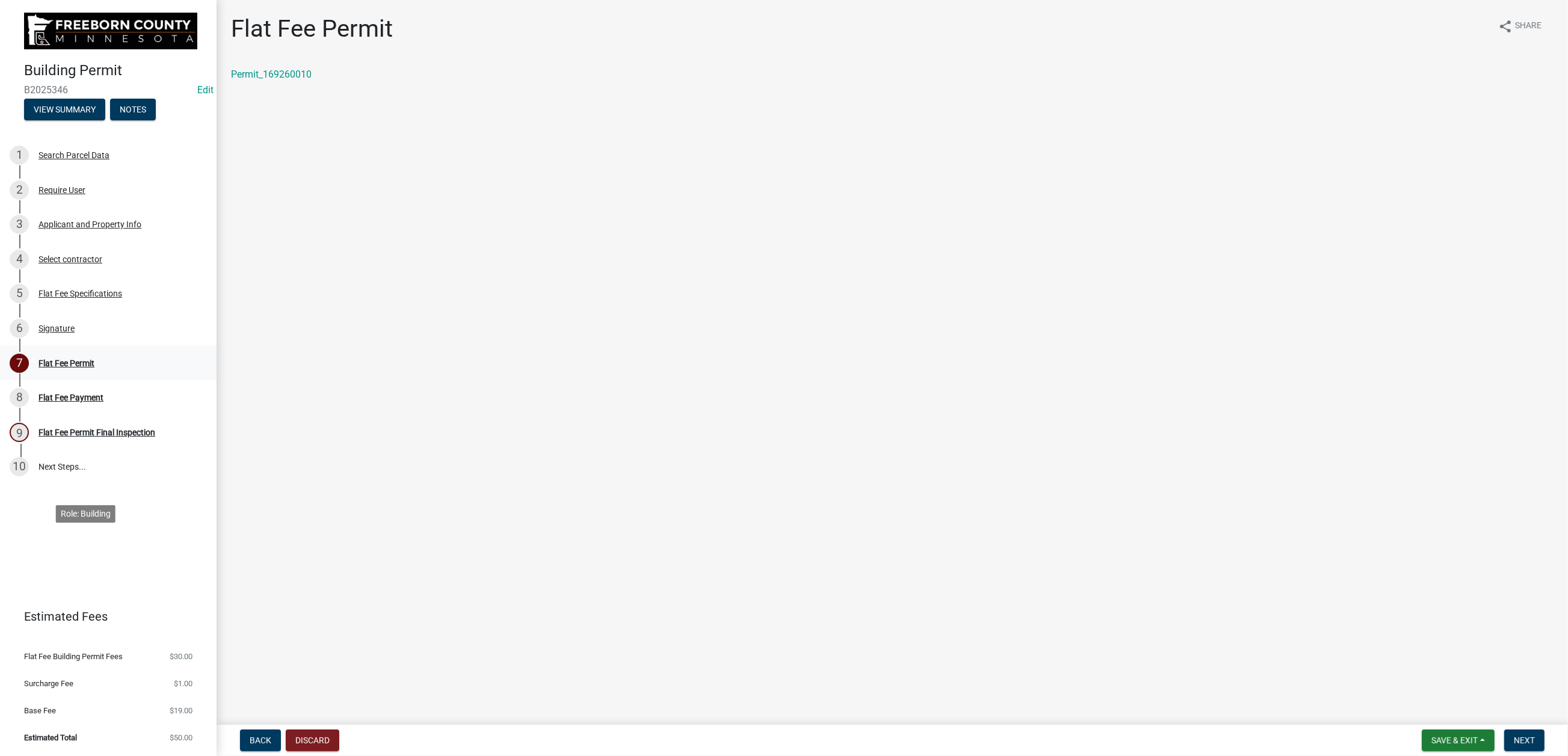
click at [94, 367] on div "Flat Fee Permit" at bounding box center [67, 363] width 56 height 8
drag, startPoint x: 1497, startPoint y: 736, endPoint x: 1489, endPoint y: 721, distance: 17.0
click at [1291, 607] on span "Next" at bounding box center [1524, 740] width 21 height 10
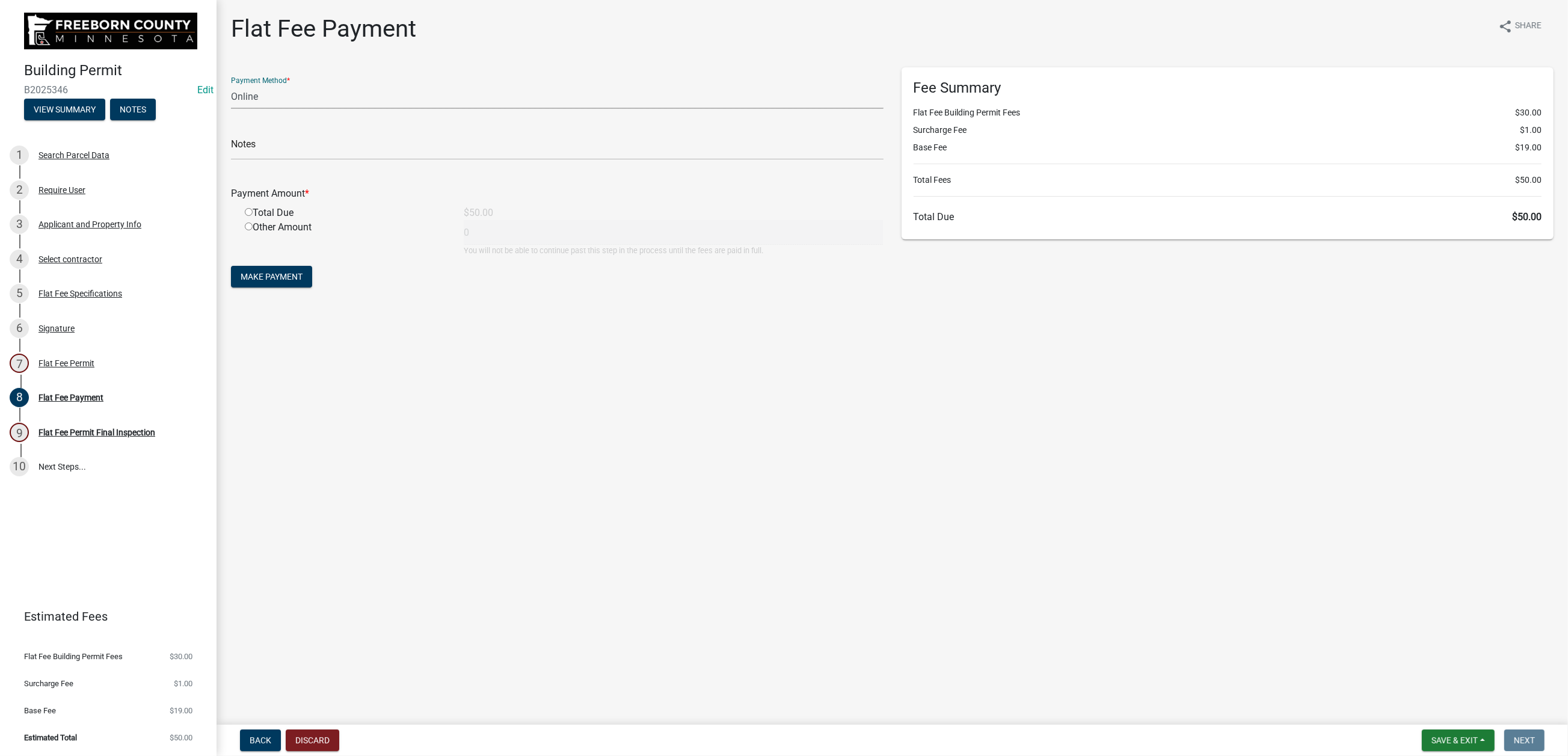
click at [281, 109] on select "Credit Card POS Check Cash Online" at bounding box center [557, 97] width 653 height 25
select select "1: 0"
click at [237, 109] on select "Credit Card POS Check Cash Online" at bounding box center [557, 97] width 653 height 25
click at [252, 216] on input "radio" at bounding box center [248, 212] width 7 height 7
radio input "true"
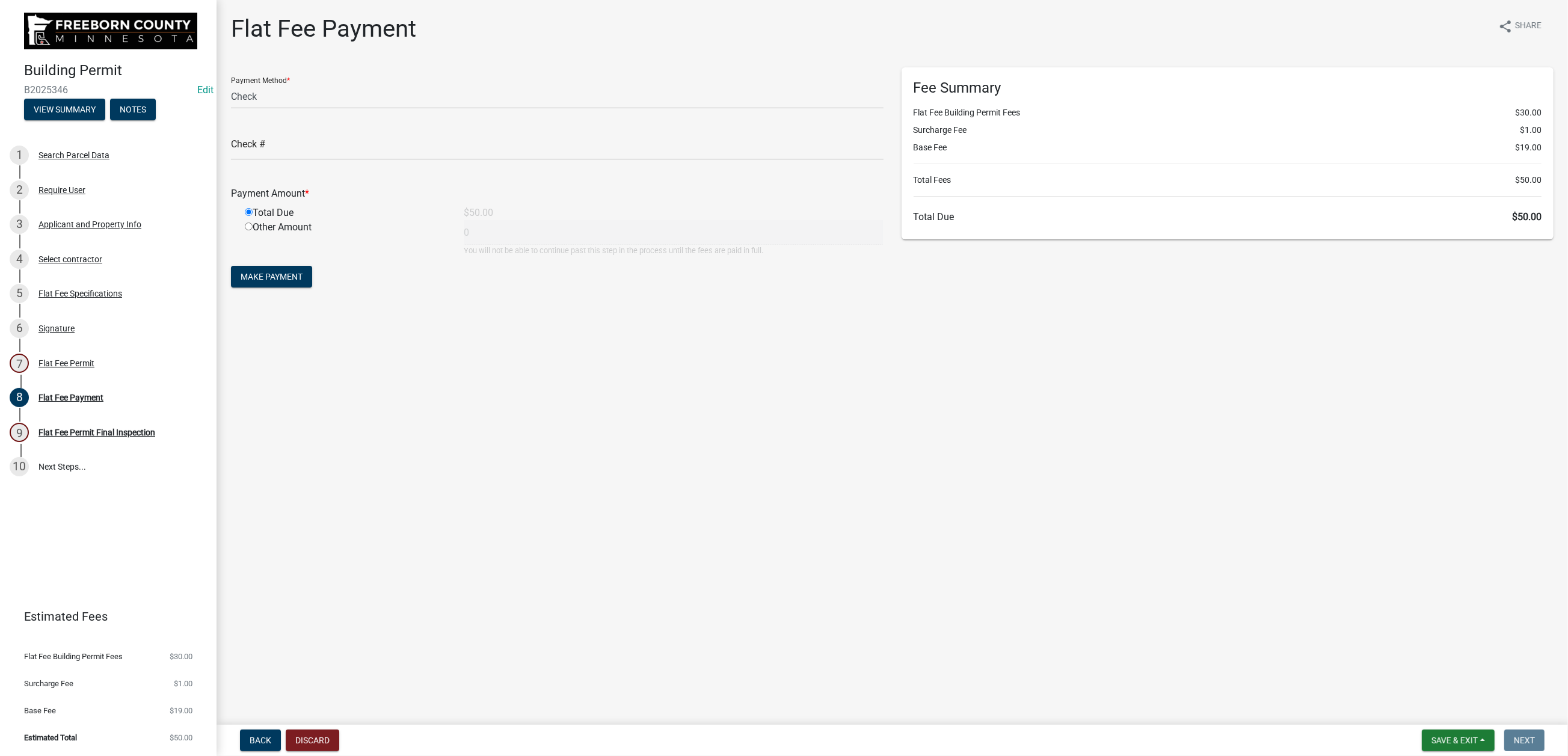
type input "50"
click at [331, 160] on input "text" at bounding box center [557, 148] width 653 height 25
type input "10468"
click at [290, 281] on span "Make Payment" at bounding box center [271, 277] width 62 height 10
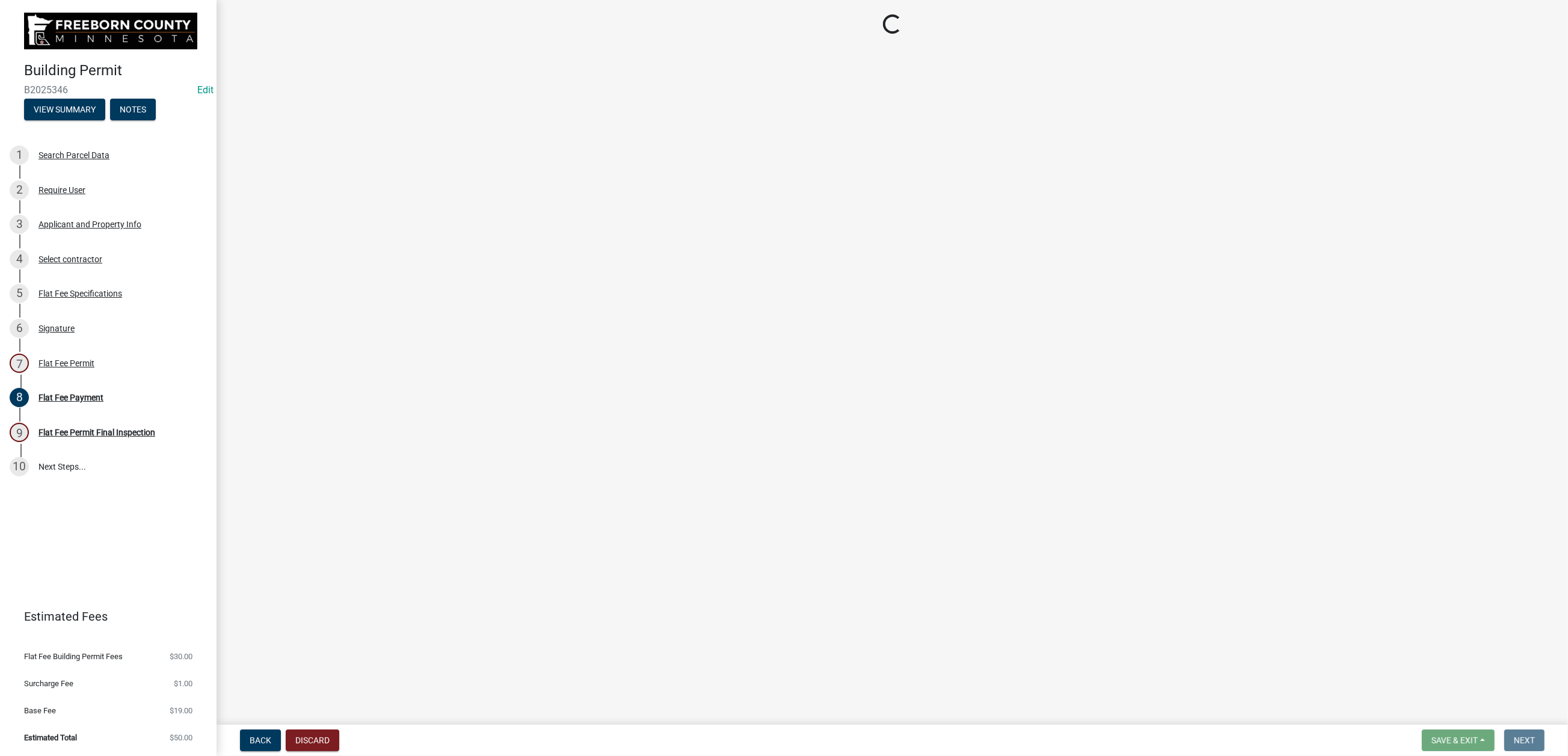
select select "3613e5d6-c0da-40a7-83d4-d5638b2e6124"
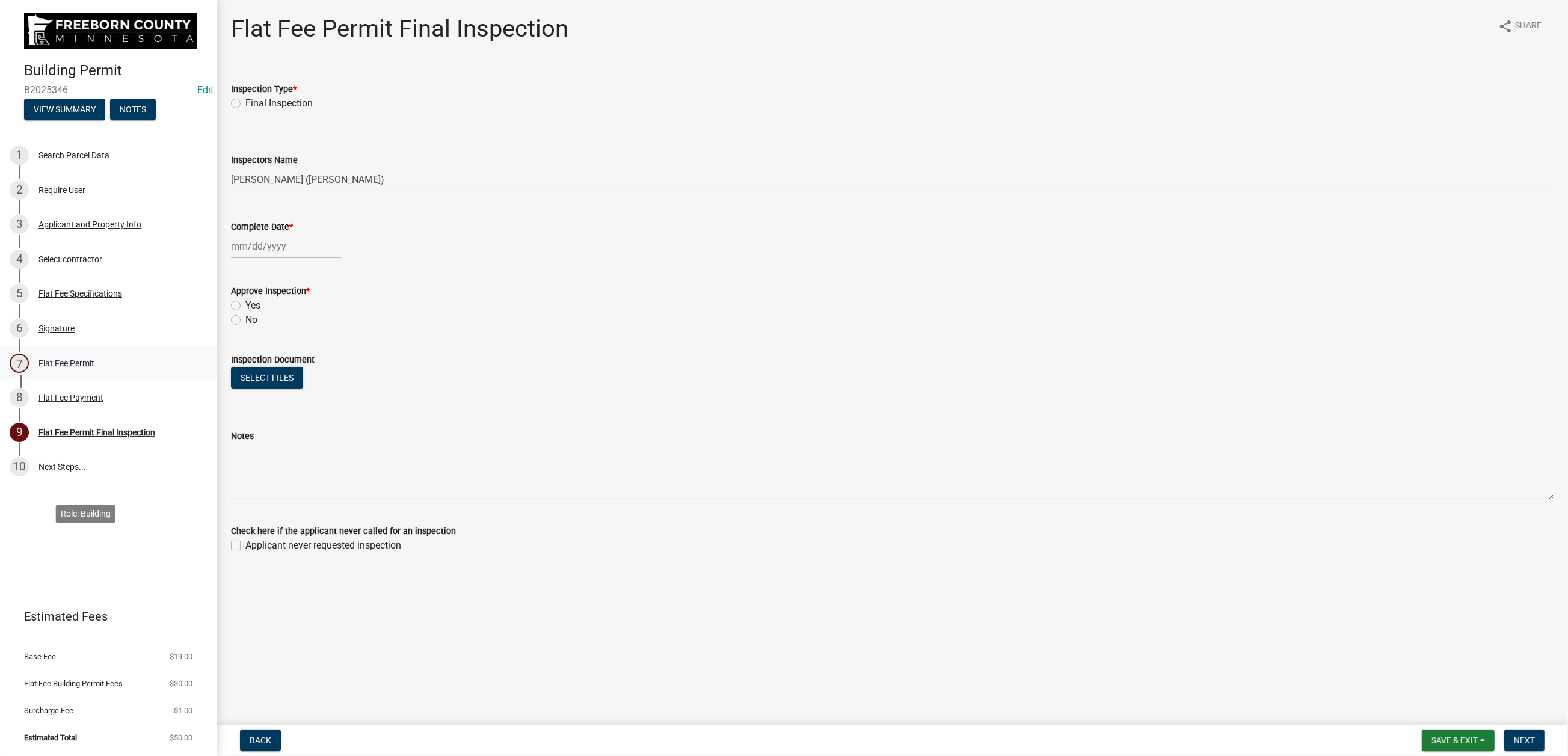
click at [94, 367] on div "Flat Fee Permit" at bounding box center [67, 363] width 56 height 8
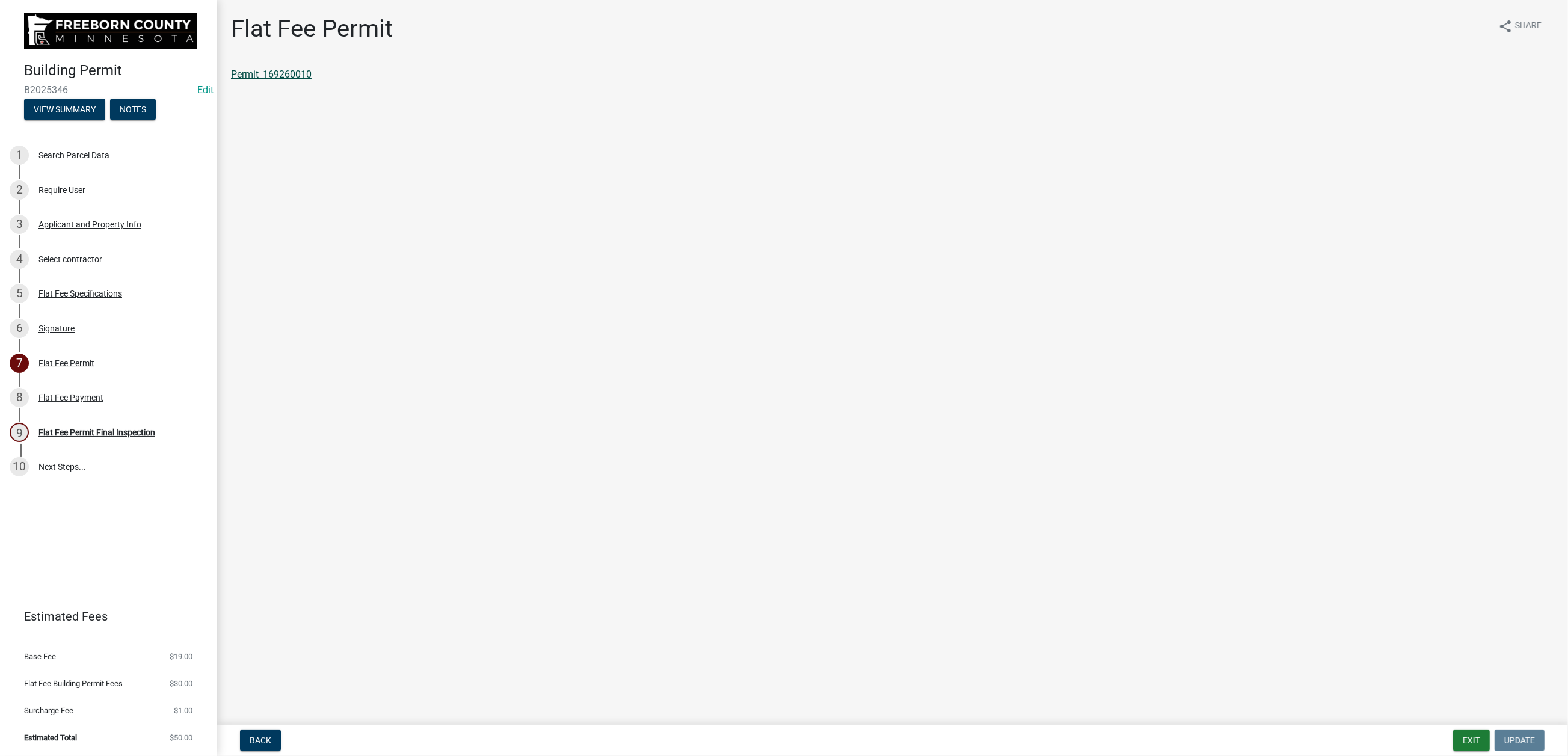
click at [312, 80] on link "Permit_169260010" at bounding box center [271, 74] width 80 height 12
click at [1291, 607] on button "Exit" at bounding box center [1471, 740] width 36 height 22
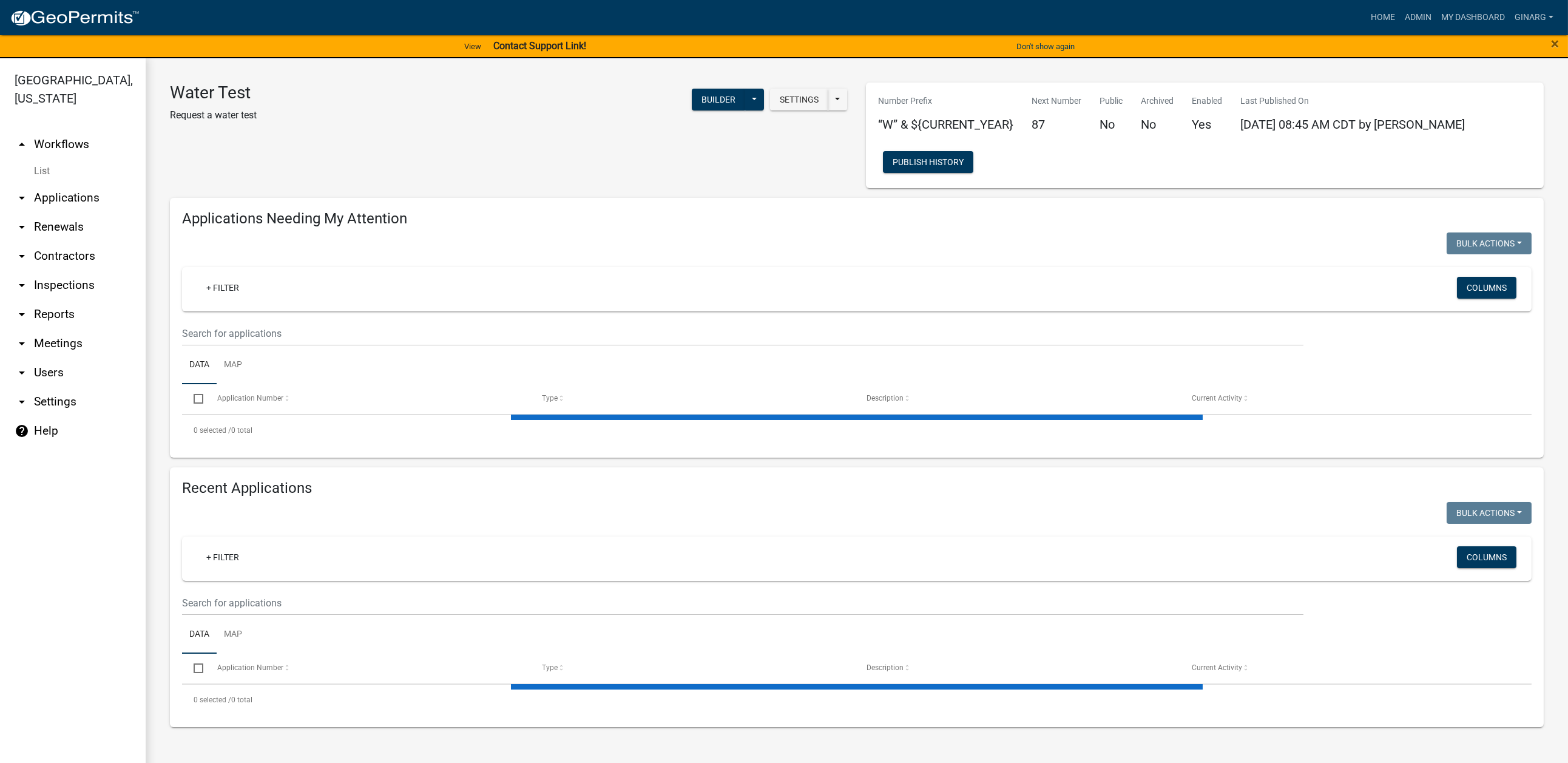
select select "3: 100"
